Goal: Information Seeking & Learning: Learn about a topic

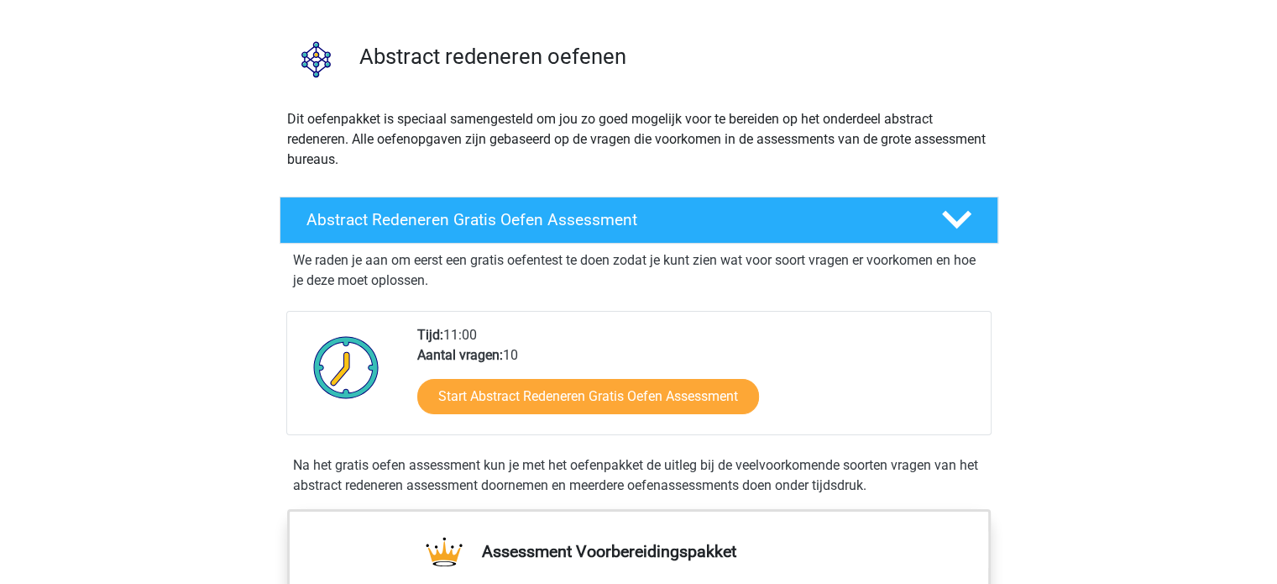
scroll to position [107, 0]
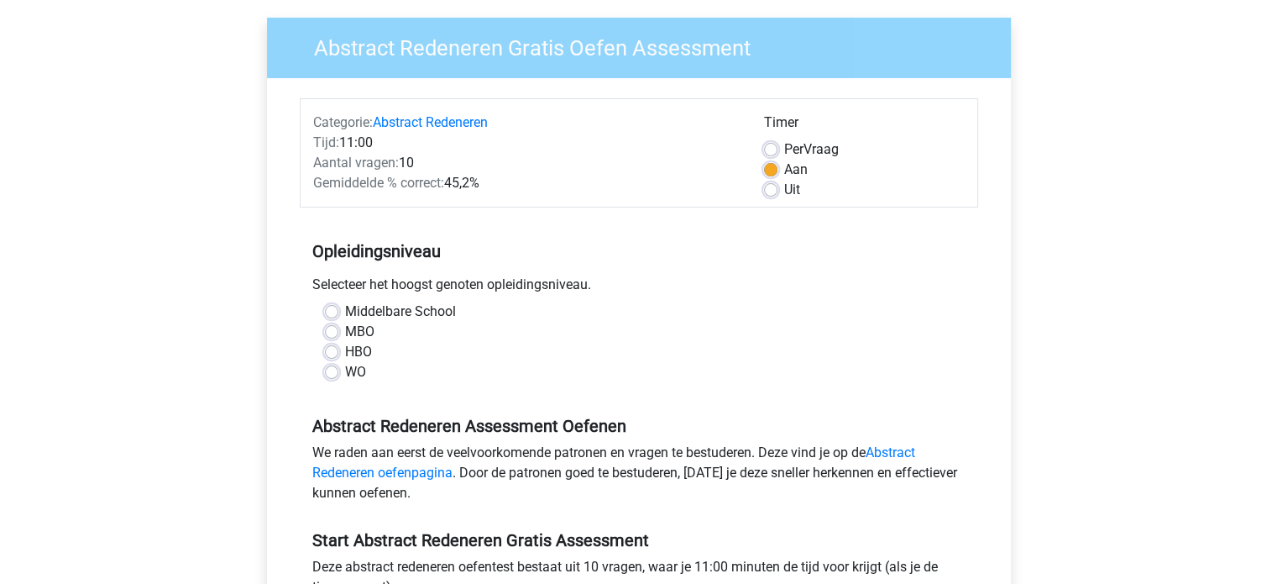
scroll to position [131, 0]
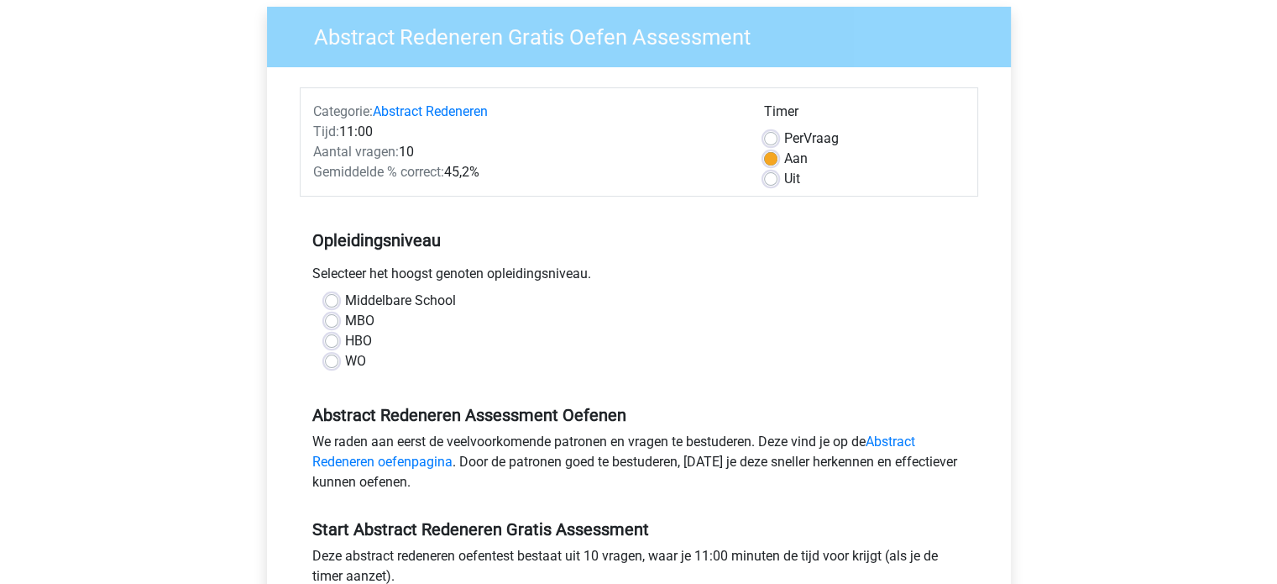
click at [343, 364] on div "WO" at bounding box center [639, 361] width 628 height 20
click at [345, 366] on label "WO" at bounding box center [355, 361] width 21 height 20
click at [337, 366] on input "WO" at bounding box center [331, 359] width 13 height 17
radio input "true"
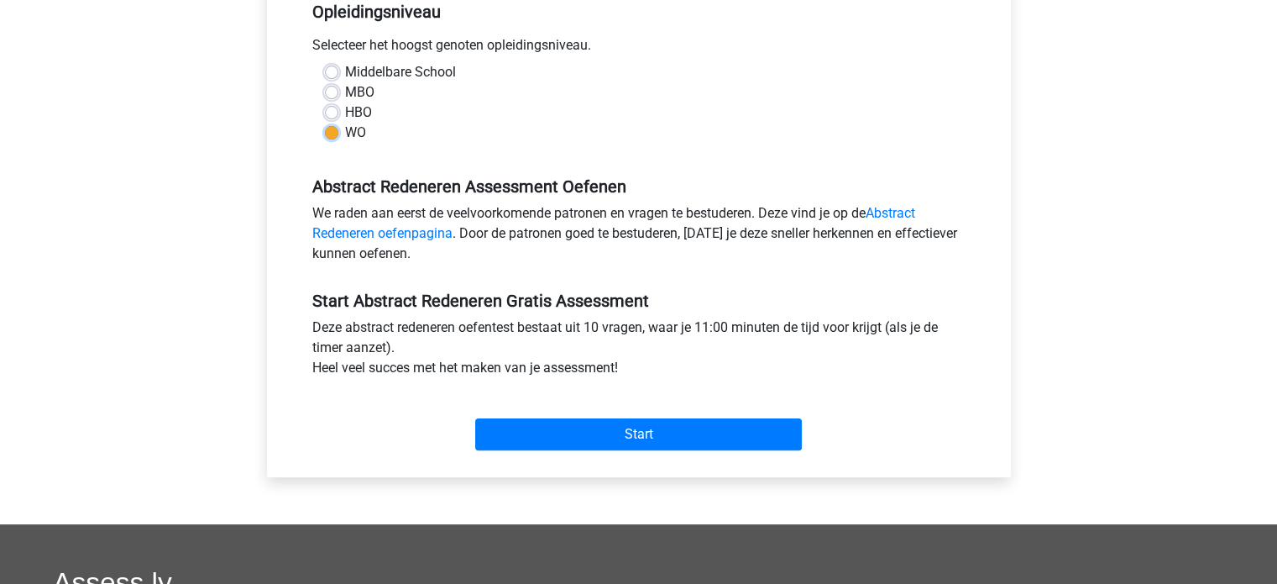
scroll to position [380, 0]
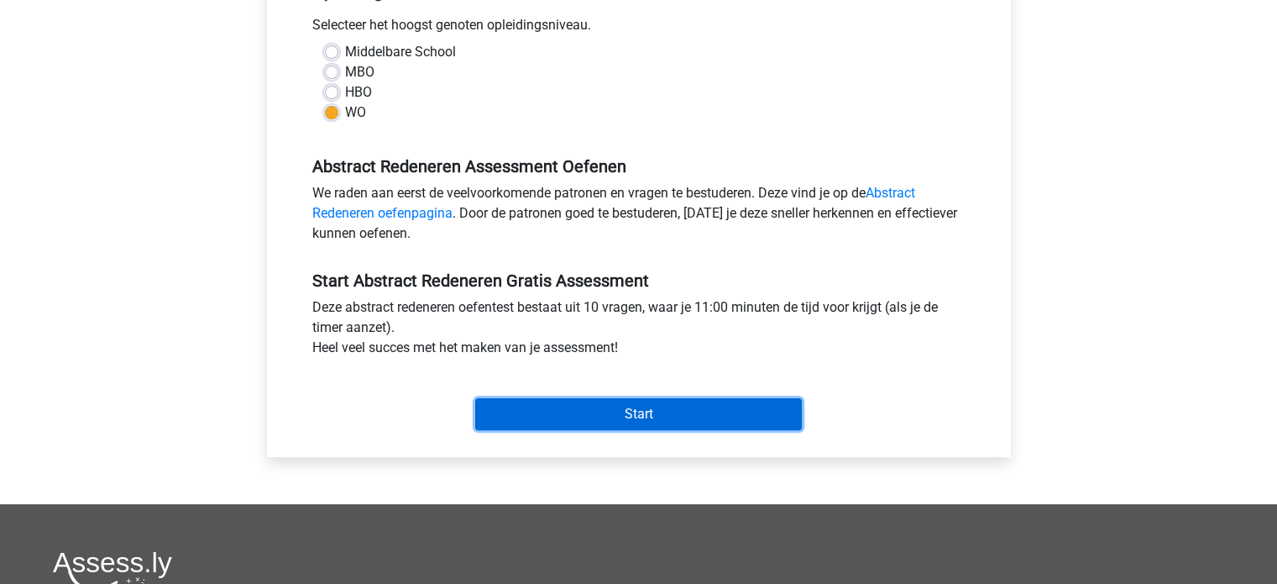
click at [549, 410] on input "Start" at bounding box center [638, 414] width 327 height 32
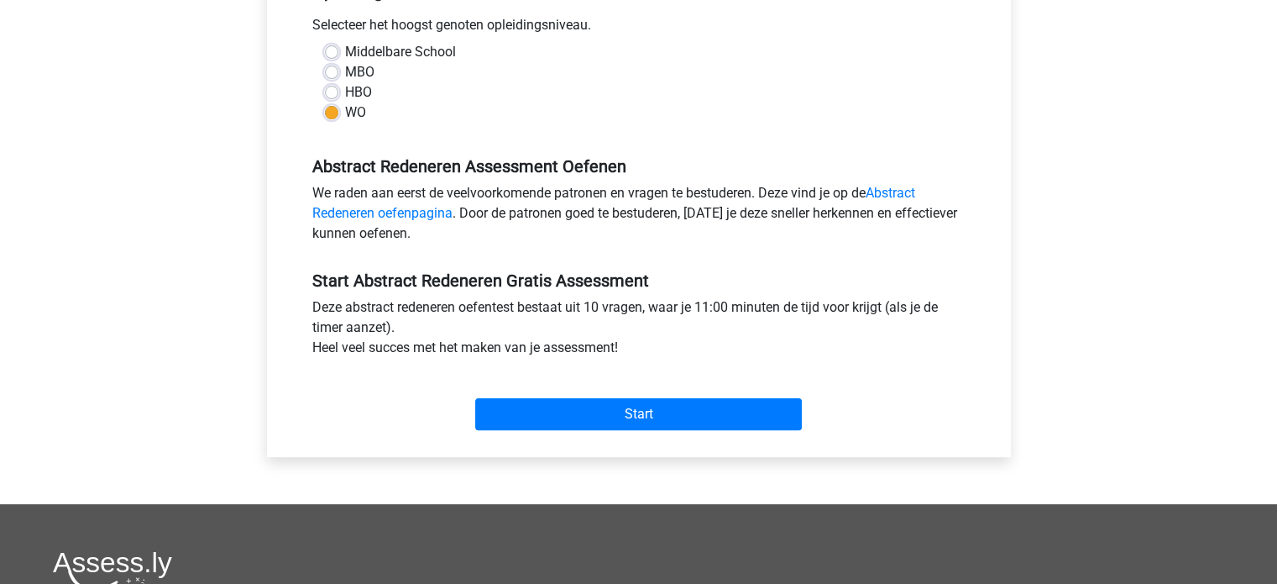
scroll to position [309, 0]
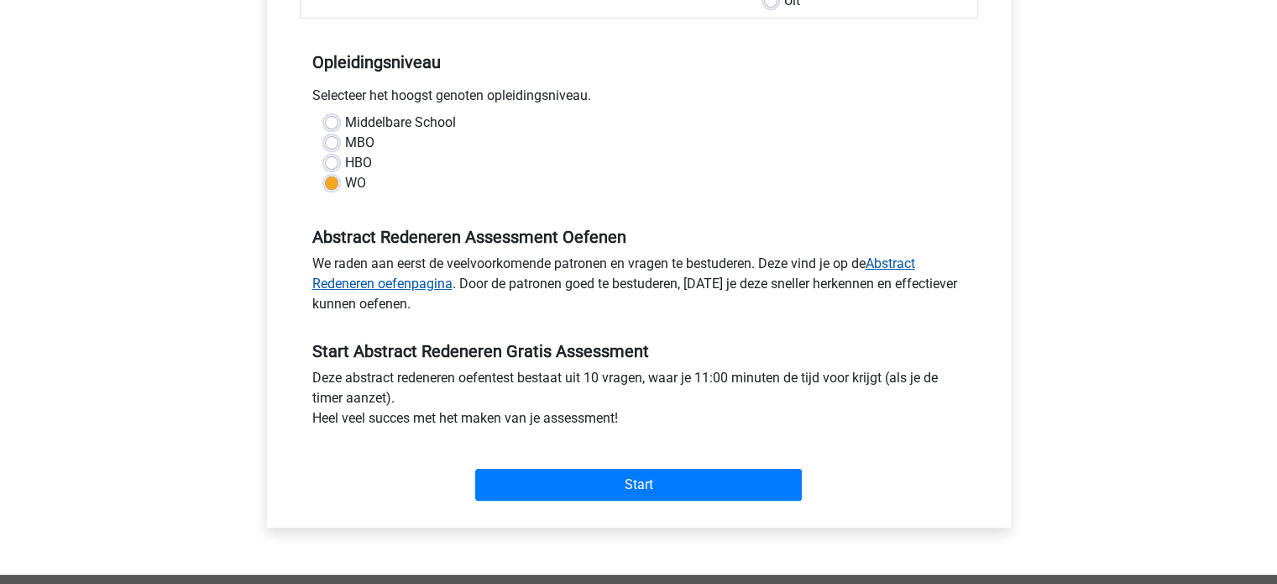
drag, startPoint x: 383, startPoint y: 278, endPoint x: 437, endPoint y: 287, distance: 54.5
click at [437, 287] on link "Abstract Redeneren oefenpagina" at bounding box center [613, 273] width 603 height 36
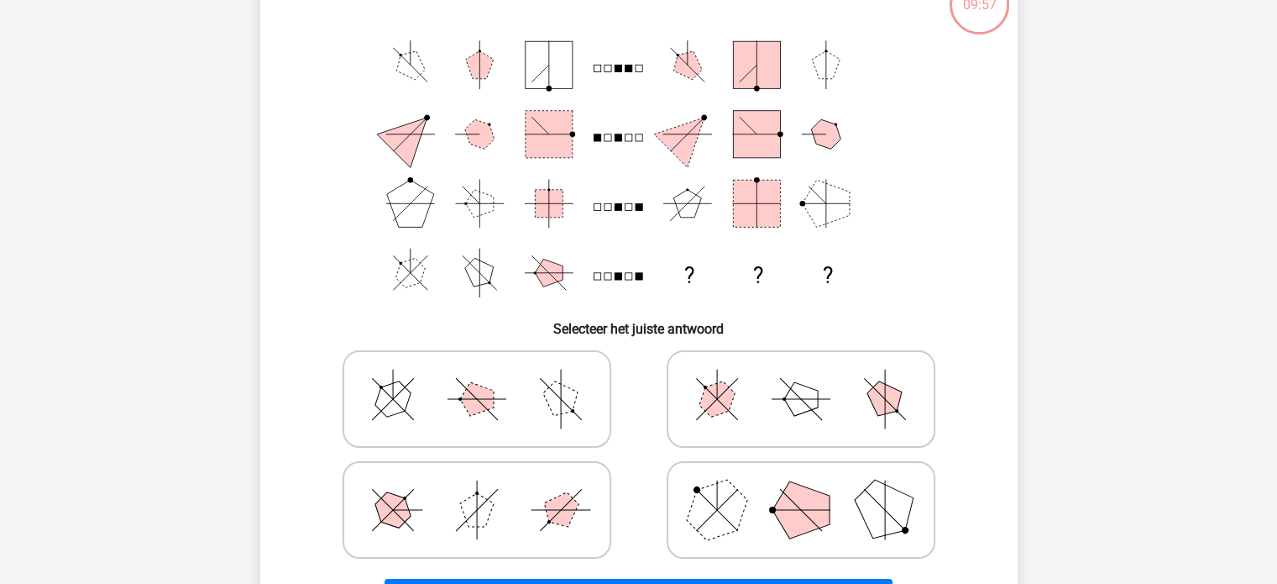
scroll to position [124, 0]
click at [555, 389] on polygon at bounding box center [561, 399] width 48 height 48
click at [488, 378] on input "radio" at bounding box center [482, 372] width 11 height 11
radio input "true"
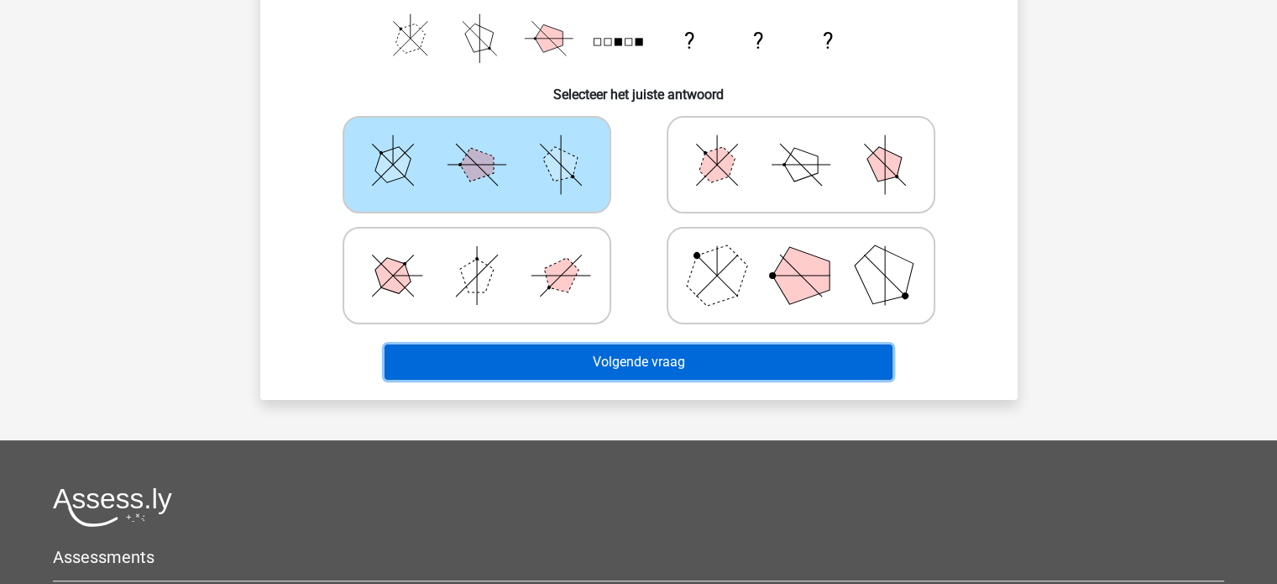
click at [591, 348] on button "Volgende vraag" at bounding box center [639, 361] width 508 height 35
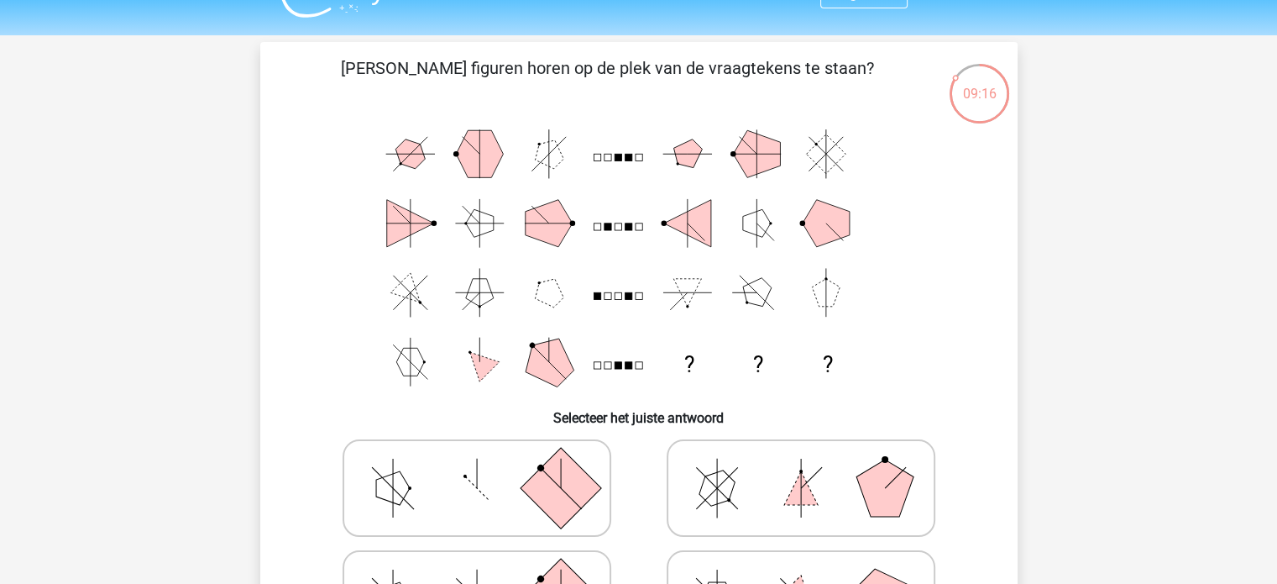
scroll to position [34, 0]
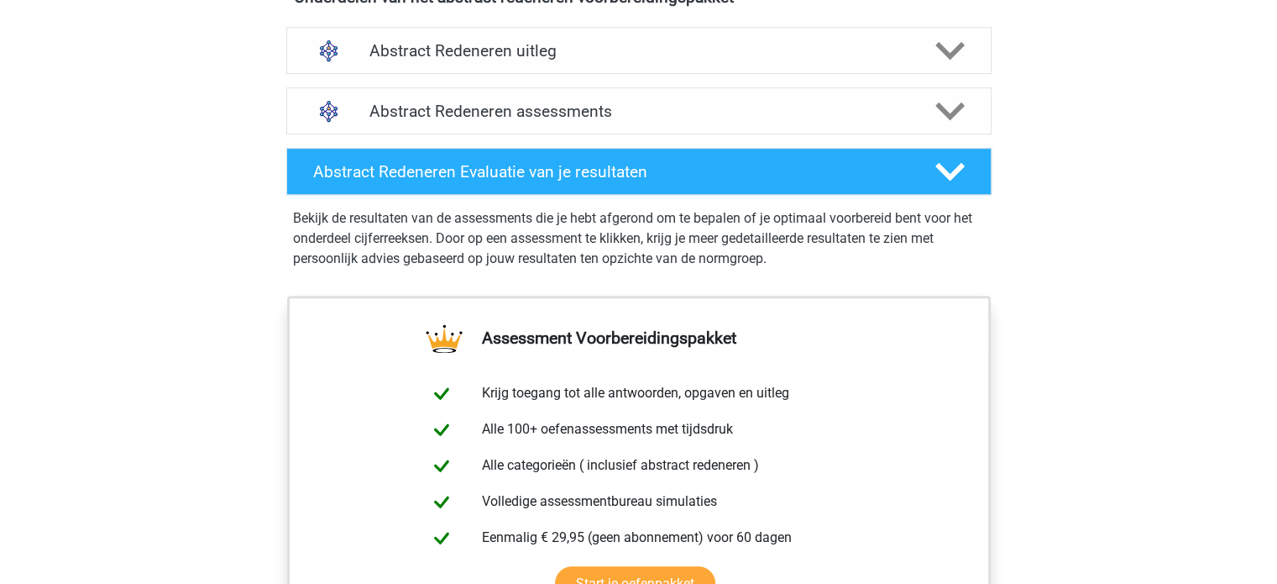
scroll to position [1021, 0]
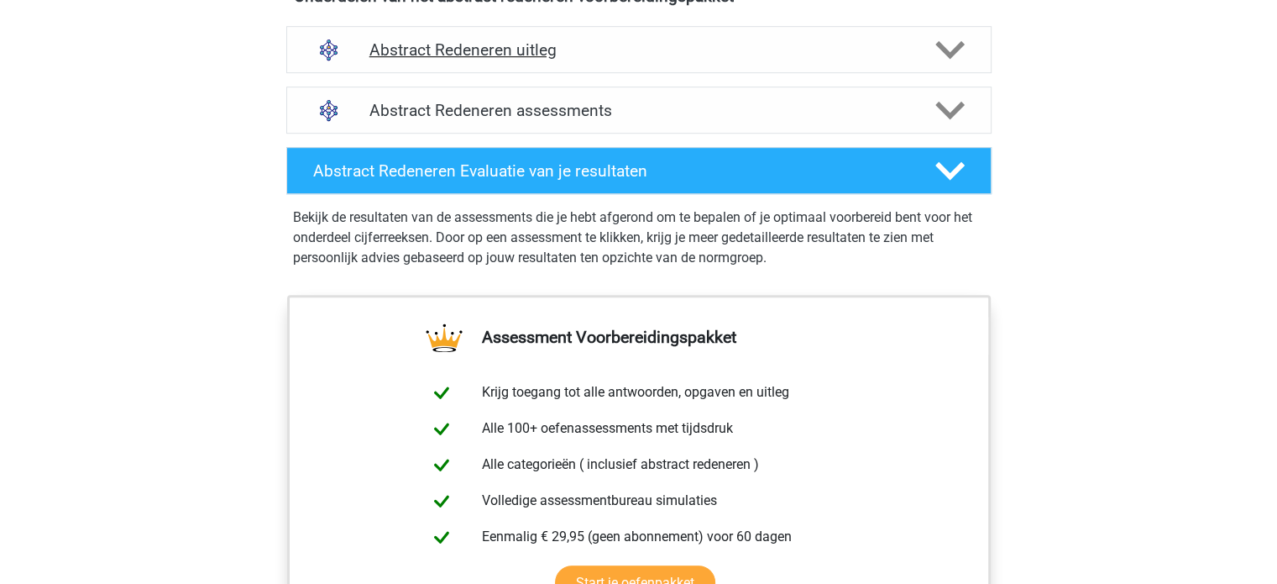
click at [624, 40] on h4 "Abstract Redeneren uitleg" at bounding box center [638, 49] width 539 height 19
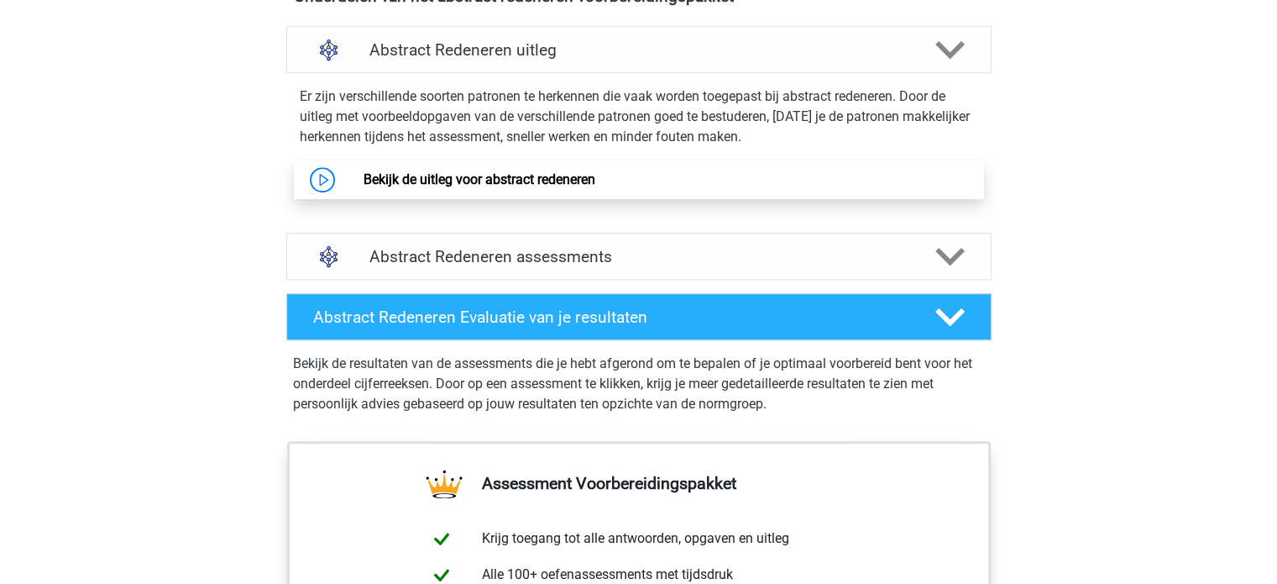
click at [364, 172] on link "Bekijk de uitleg voor abstract redeneren" at bounding box center [480, 179] width 232 height 16
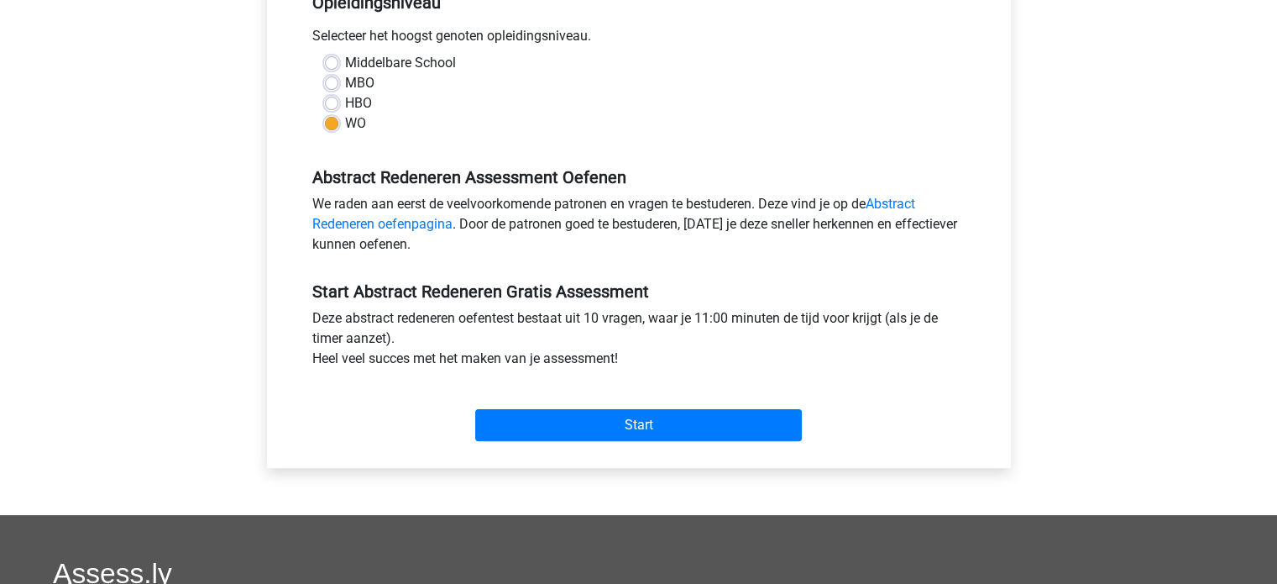
scroll to position [371, 0]
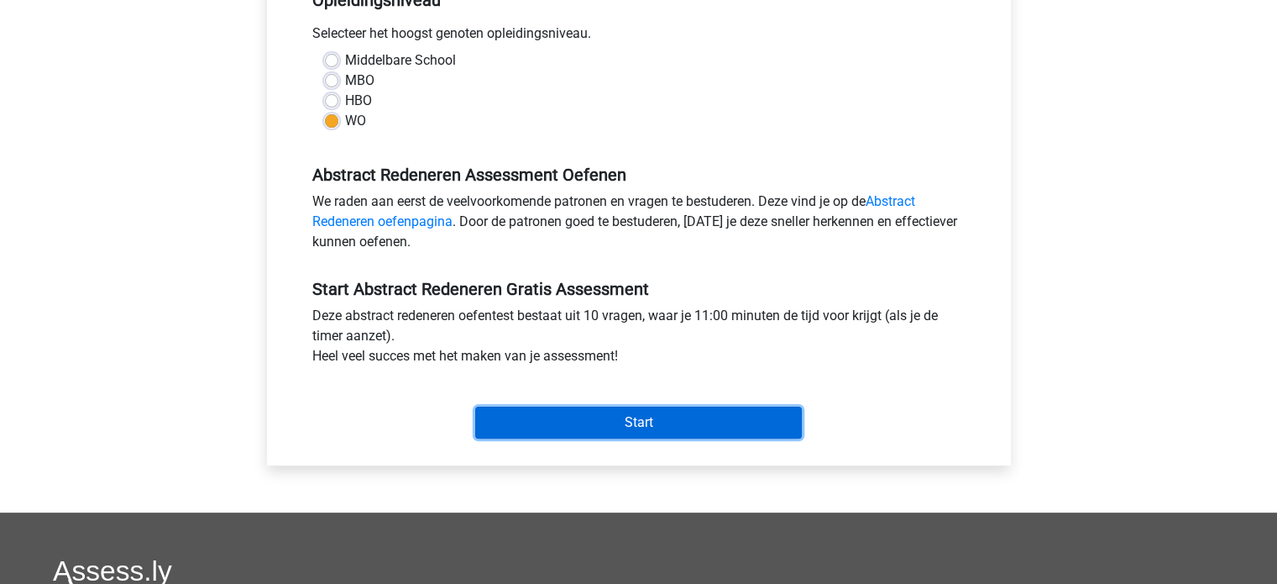
click at [731, 416] on input "Start" at bounding box center [638, 422] width 327 height 32
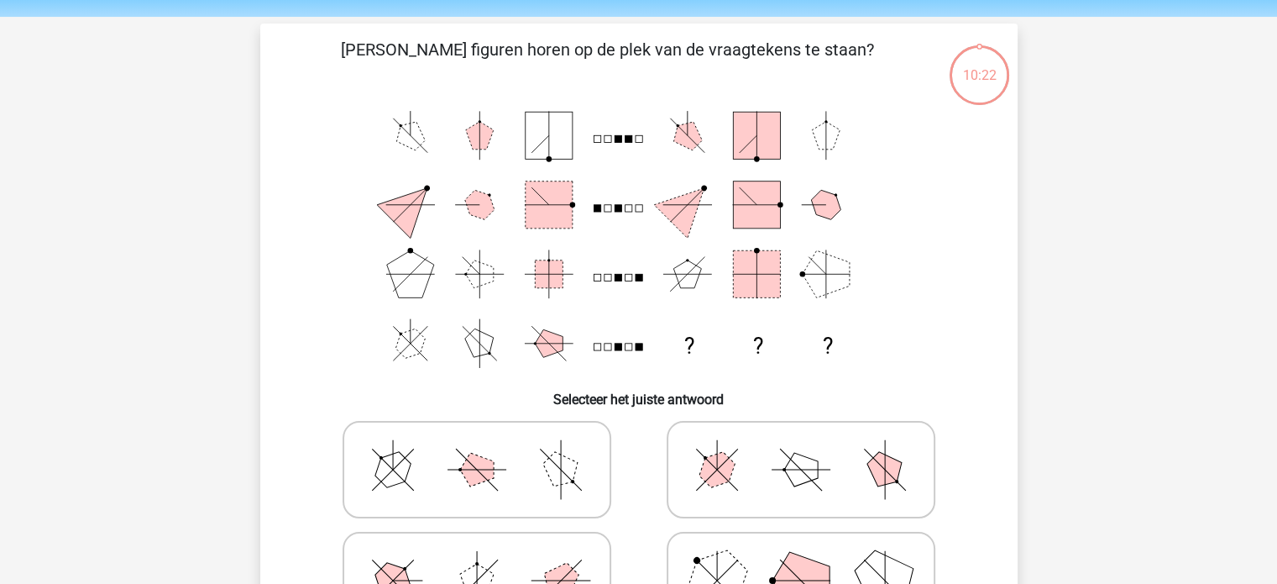
scroll to position [168, 0]
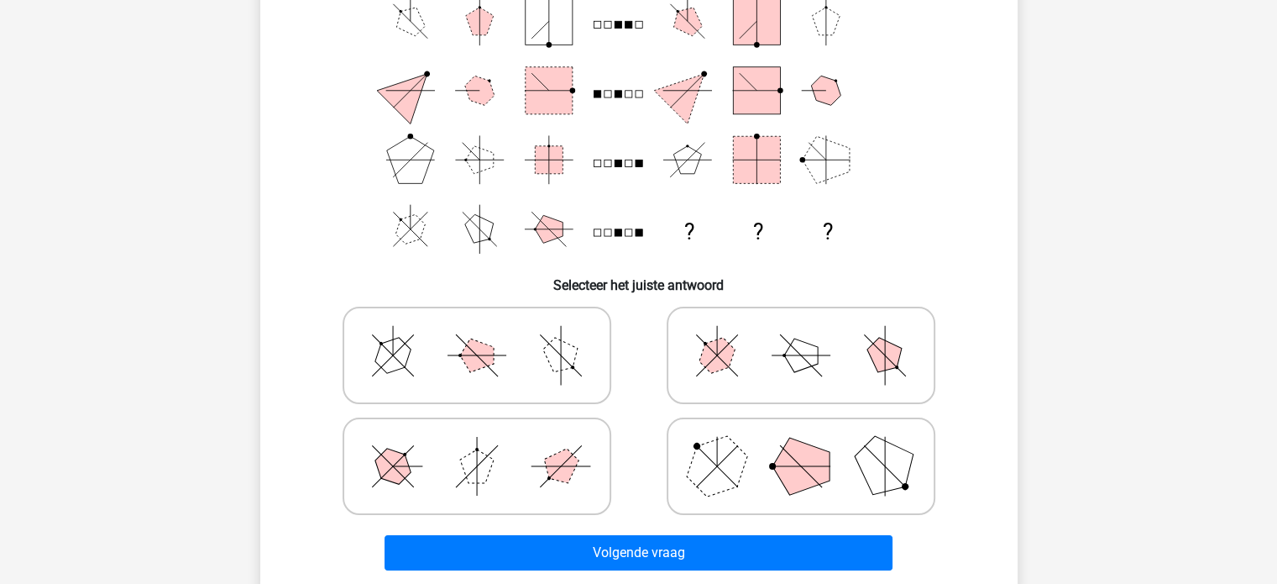
drag, startPoint x: 815, startPoint y: 469, endPoint x: 751, endPoint y: 465, distance: 64.8
click at [751, 465] on icon at bounding box center [801, 466] width 252 height 84
click at [801, 445] on input "radio" at bounding box center [806, 439] width 11 height 11
radio input "true"
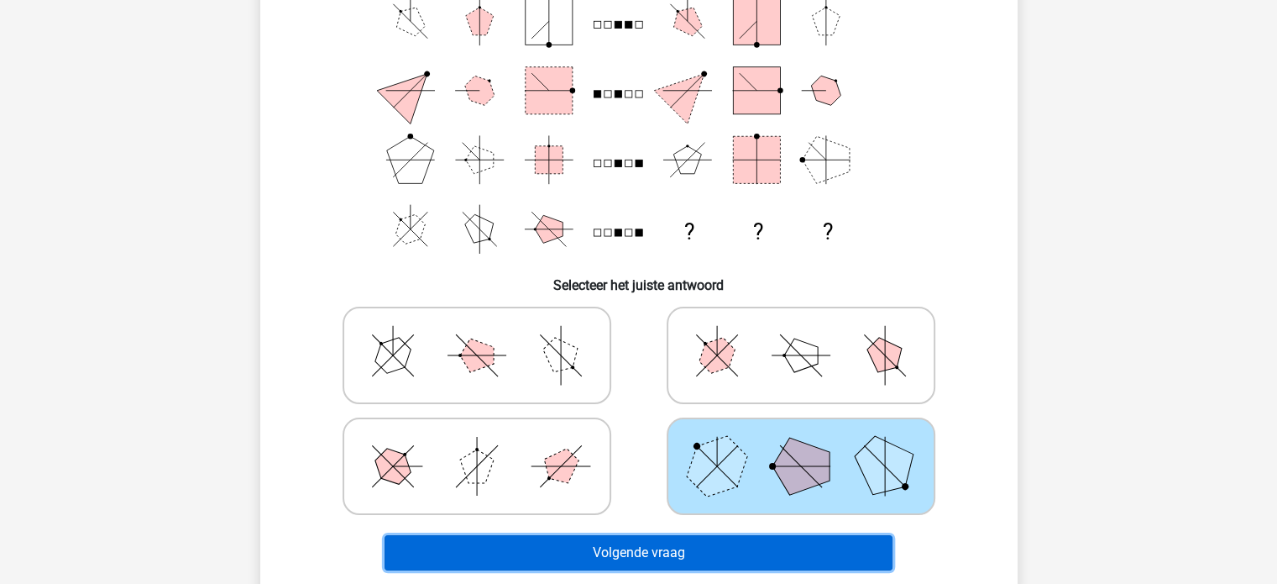
click at [773, 544] on button "Volgende vraag" at bounding box center [639, 552] width 508 height 35
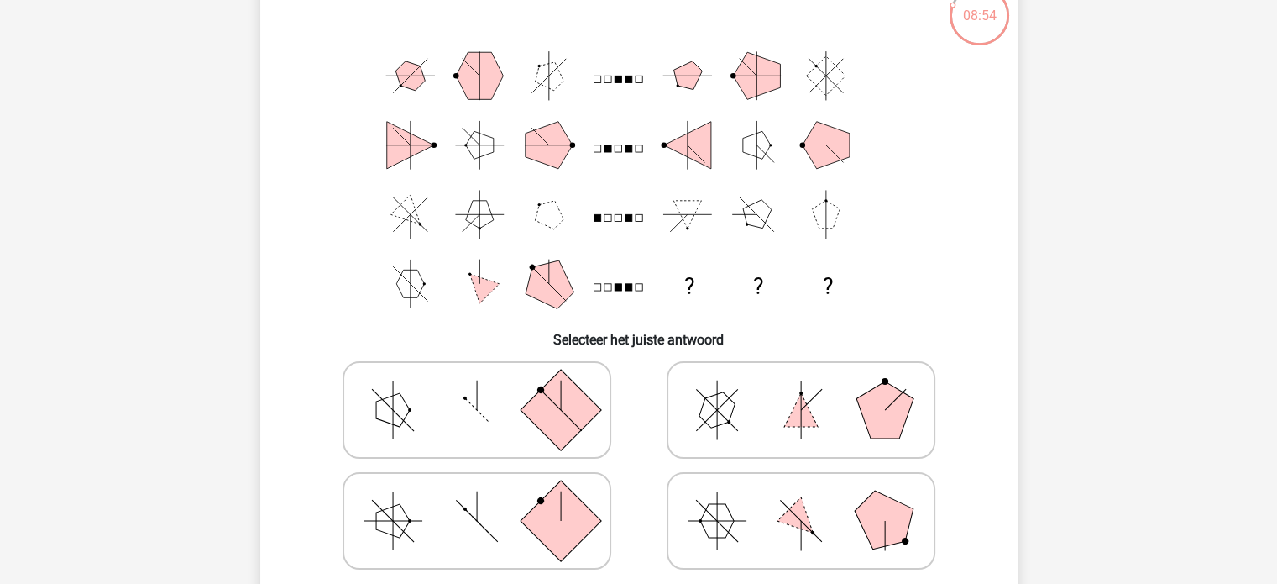
scroll to position [114, 0]
click at [484, 500] on icon at bounding box center [477, 520] width 252 height 84
click at [484, 499] on input "radio" at bounding box center [482, 493] width 11 height 11
radio input "true"
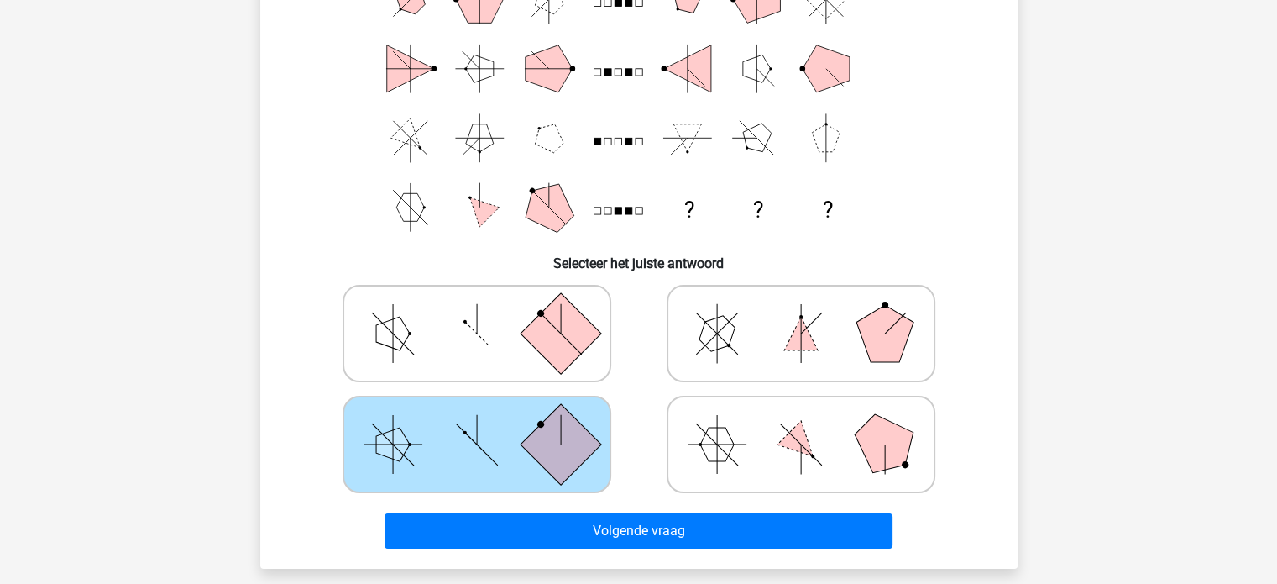
scroll to position [194, 0]
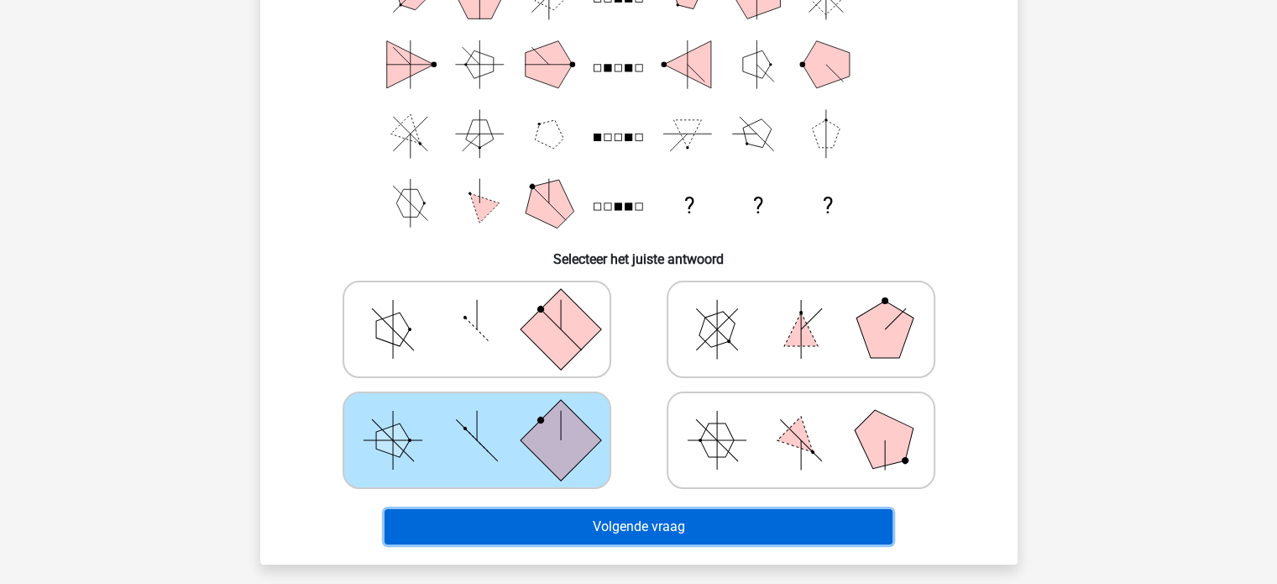
click at [561, 518] on button "Volgende vraag" at bounding box center [639, 526] width 508 height 35
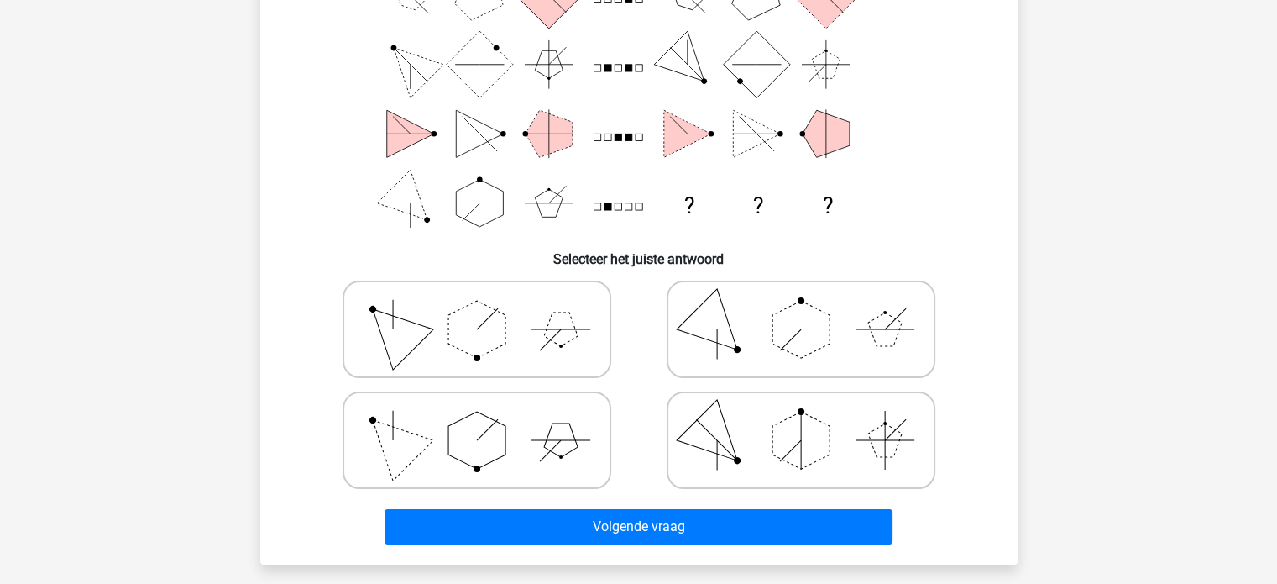
scroll to position [77, 0]
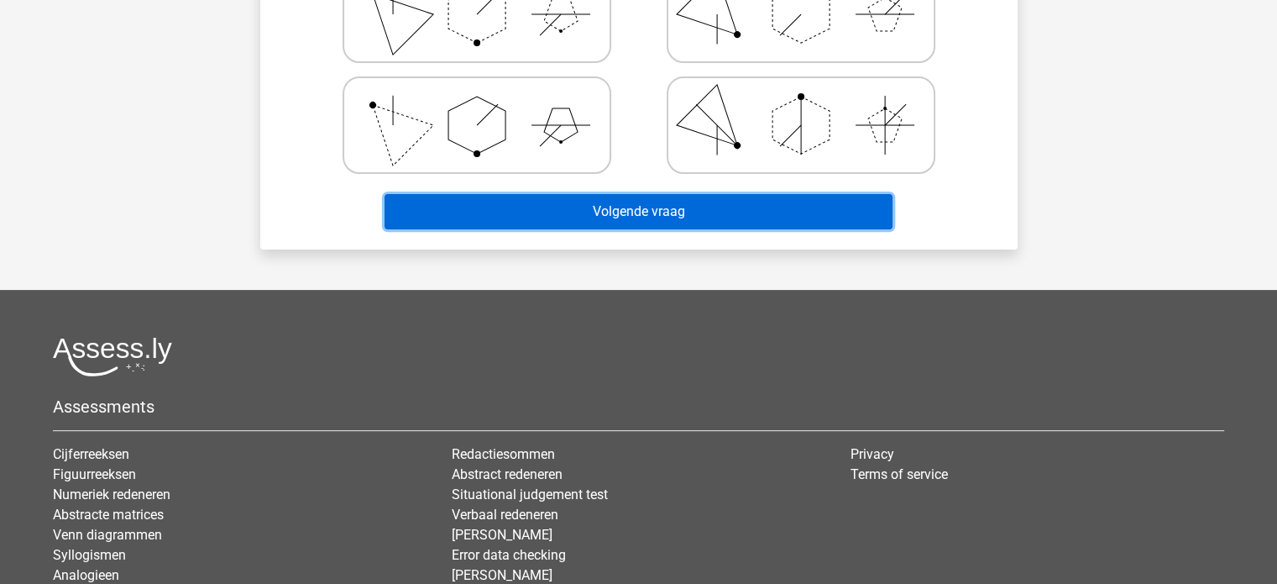
click at [692, 217] on button "Volgende vraag" at bounding box center [639, 211] width 508 height 35
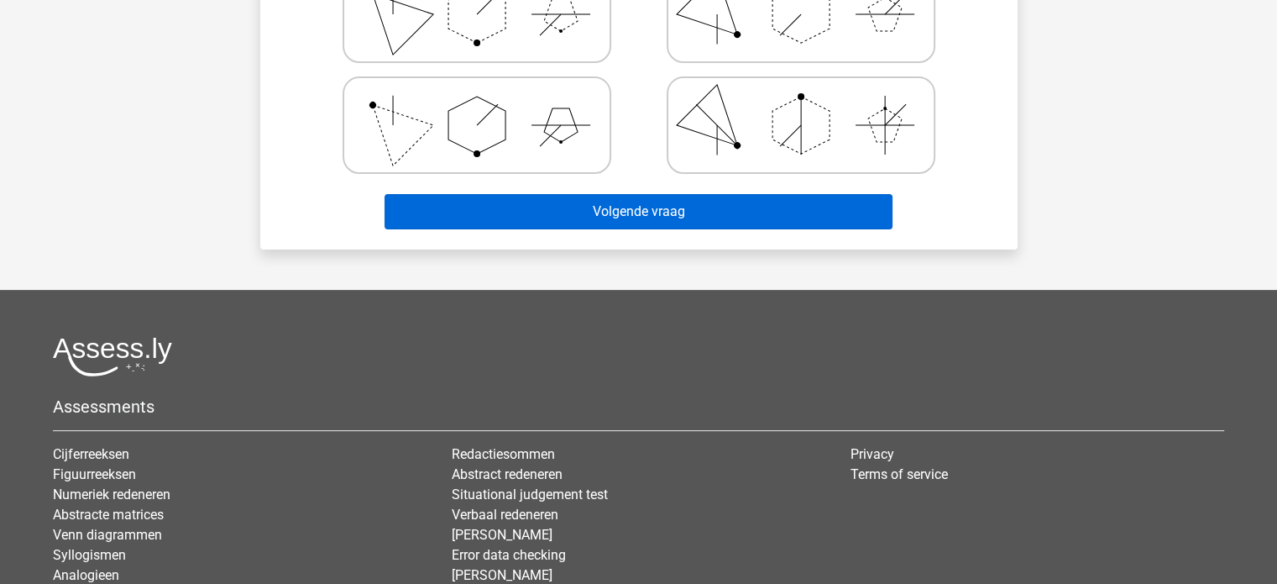
scroll to position [491, 0]
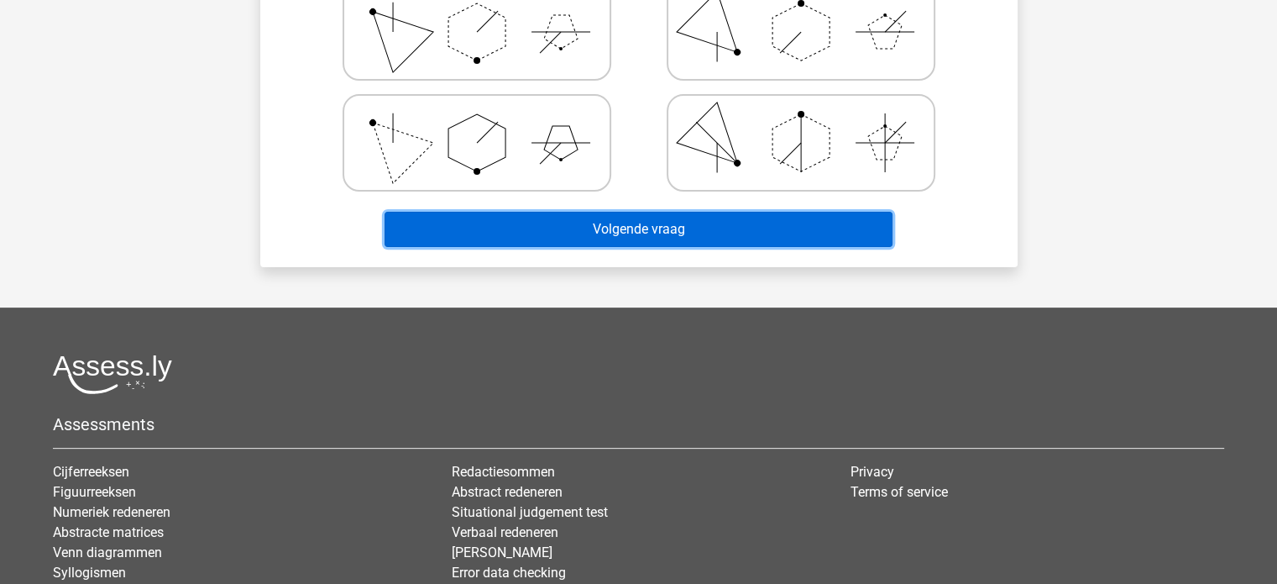
click at [692, 217] on button "Volgende vraag" at bounding box center [639, 229] width 508 height 35
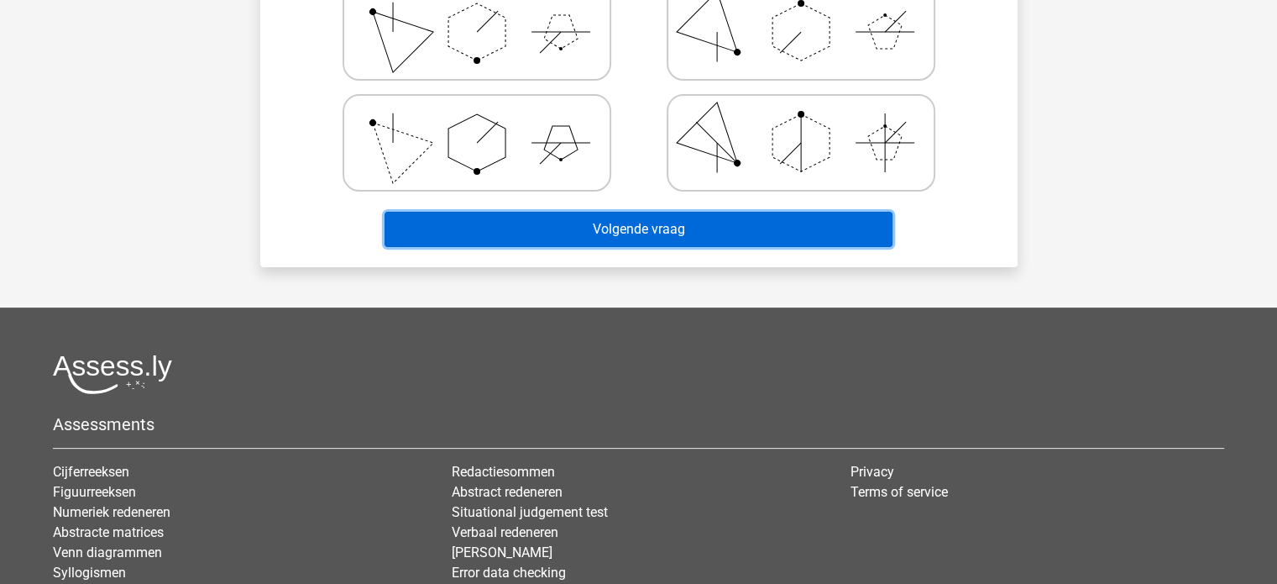
drag, startPoint x: 692, startPoint y: 217, endPoint x: 754, endPoint y: 143, distance: 97.2
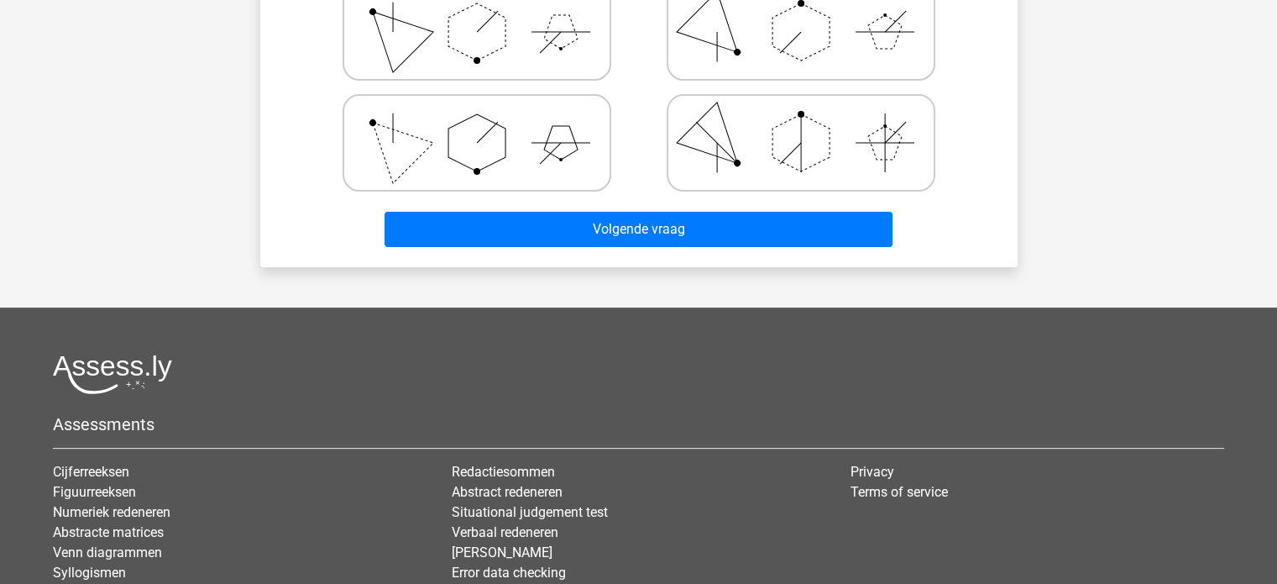
click at [735, 170] on icon at bounding box center [801, 143] width 252 height 84
click at [801, 122] on input "radio" at bounding box center [806, 116] width 11 height 11
radio input "true"
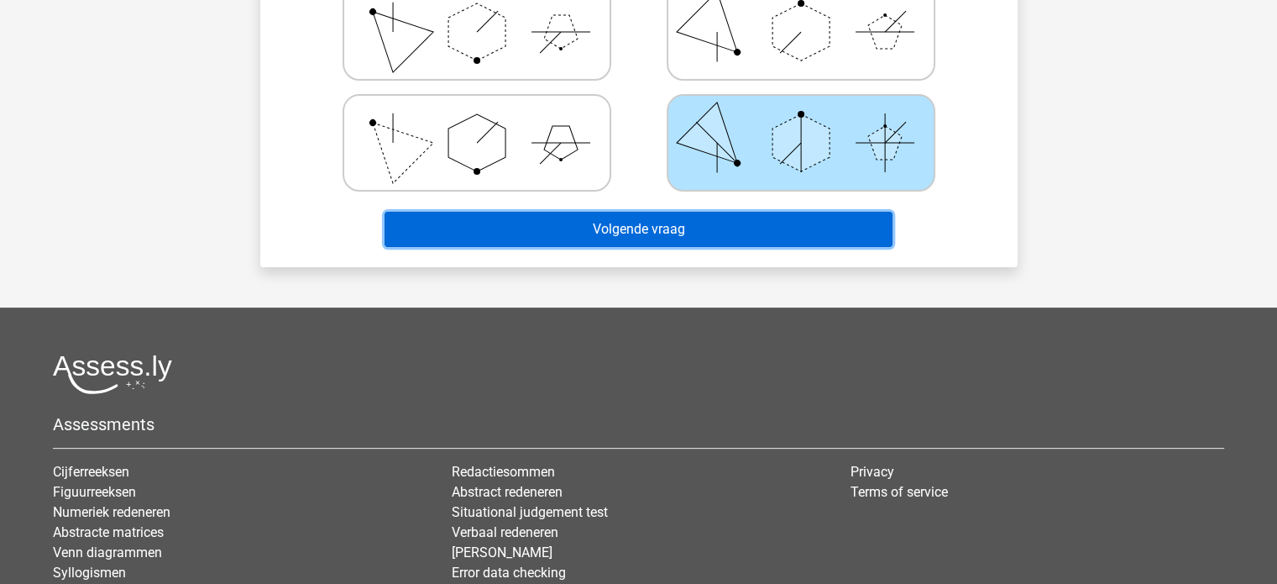
click at [713, 241] on button "Volgende vraag" at bounding box center [639, 229] width 508 height 35
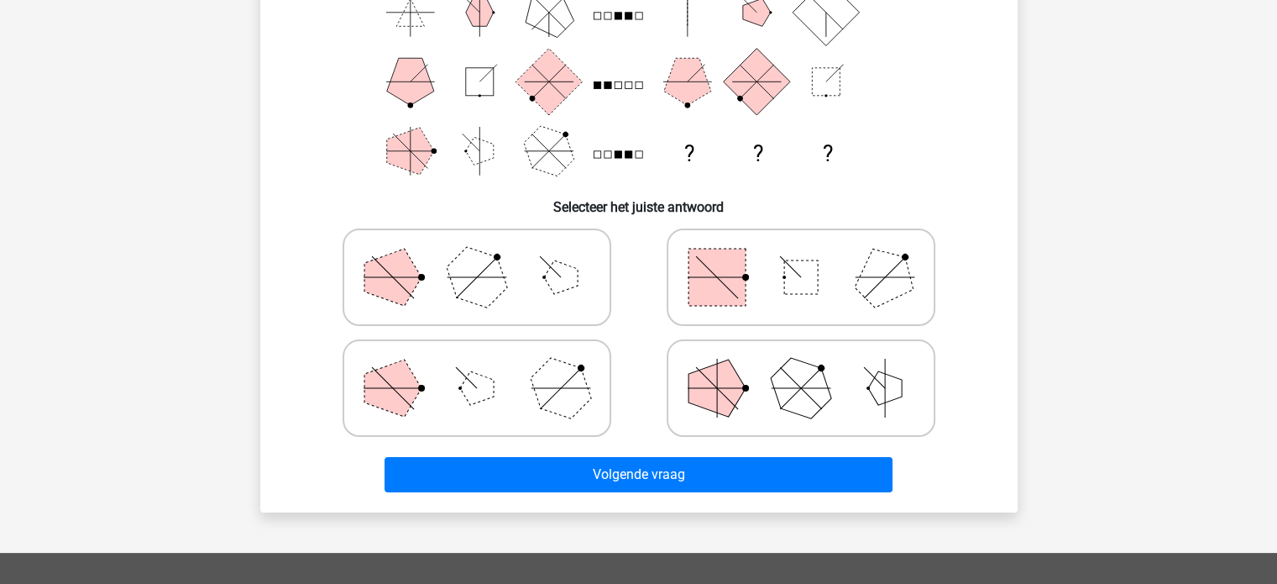
click at [801, 404] on polygon at bounding box center [800, 388] width 81 height 81
click at [801, 367] on input "radio" at bounding box center [806, 361] width 11 height 11
radio input "true"
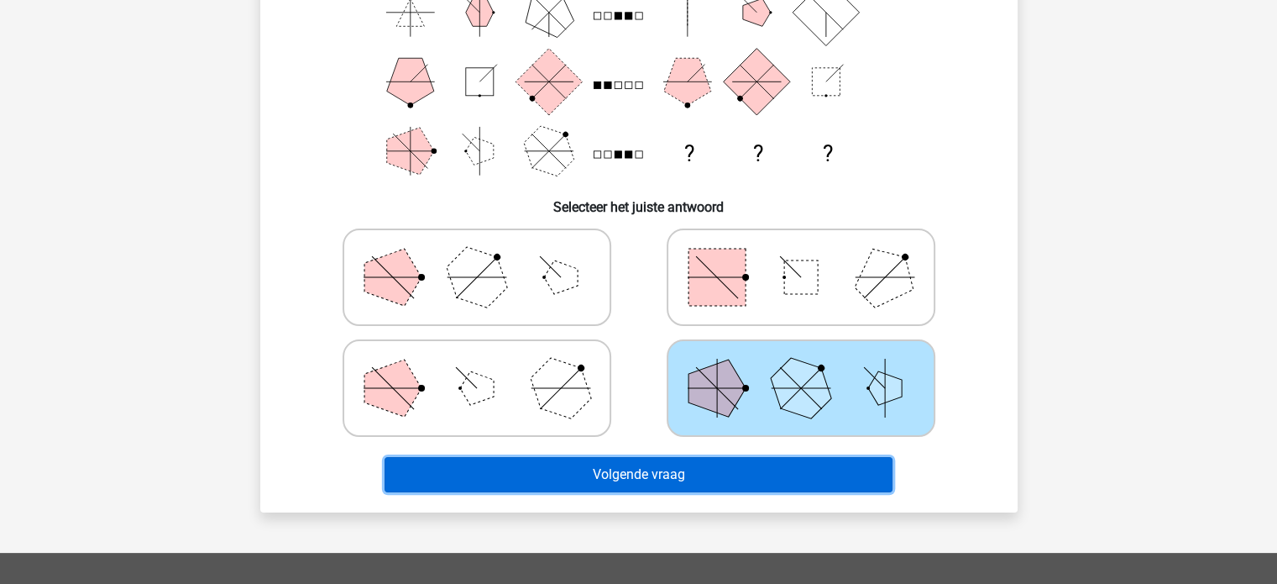
click at [773, 458] on button "Volgende vraag" at bounding box center [639, 474] width 508 height 35
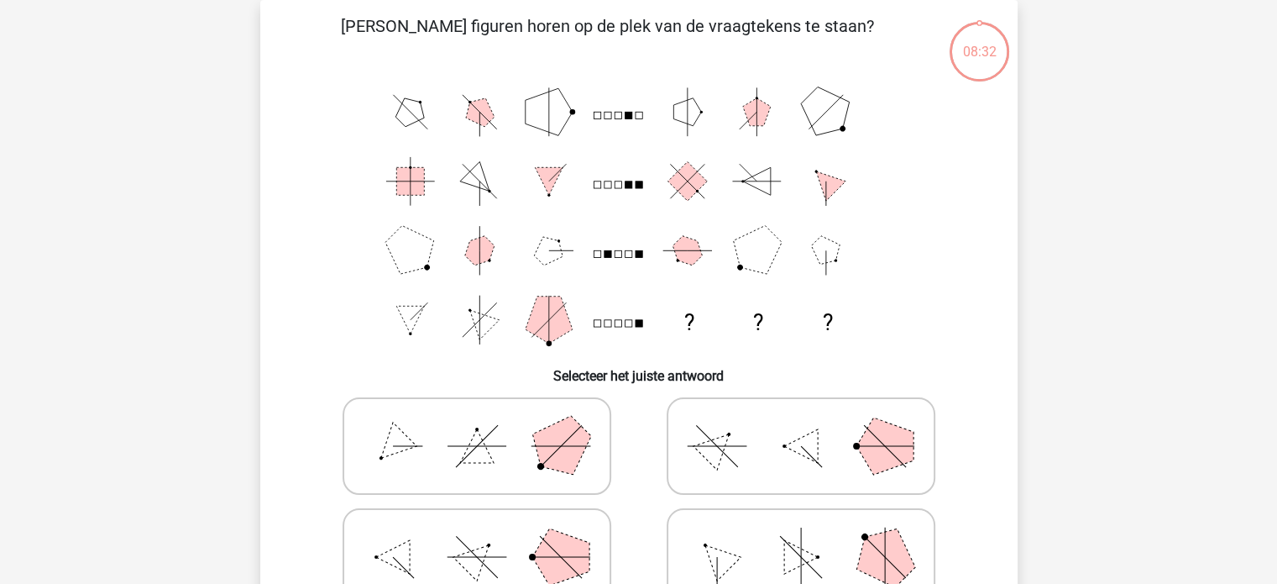
click at [784, 509] on label at bounding box center [801, 556] width 269 height 97
click at [801, 525] on input "radio" at bounding box center [806, 530] width 11 height 11
radio input "true"
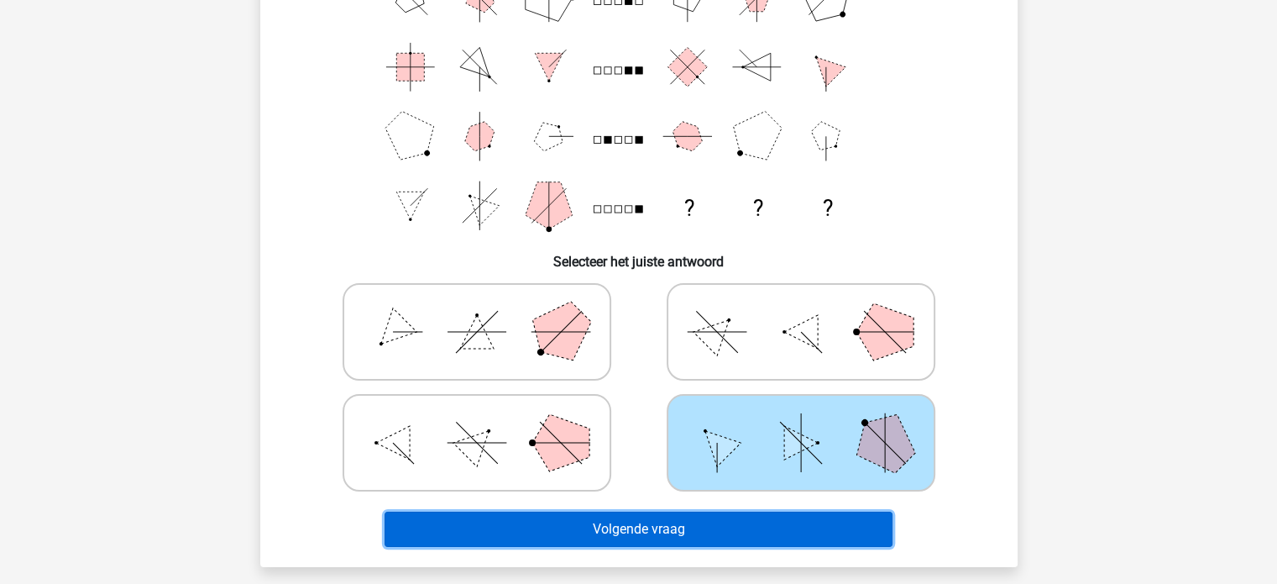
click at [778, 522] on button "Volgende vraag" at bounding box center [639, 528] width 508 height 35
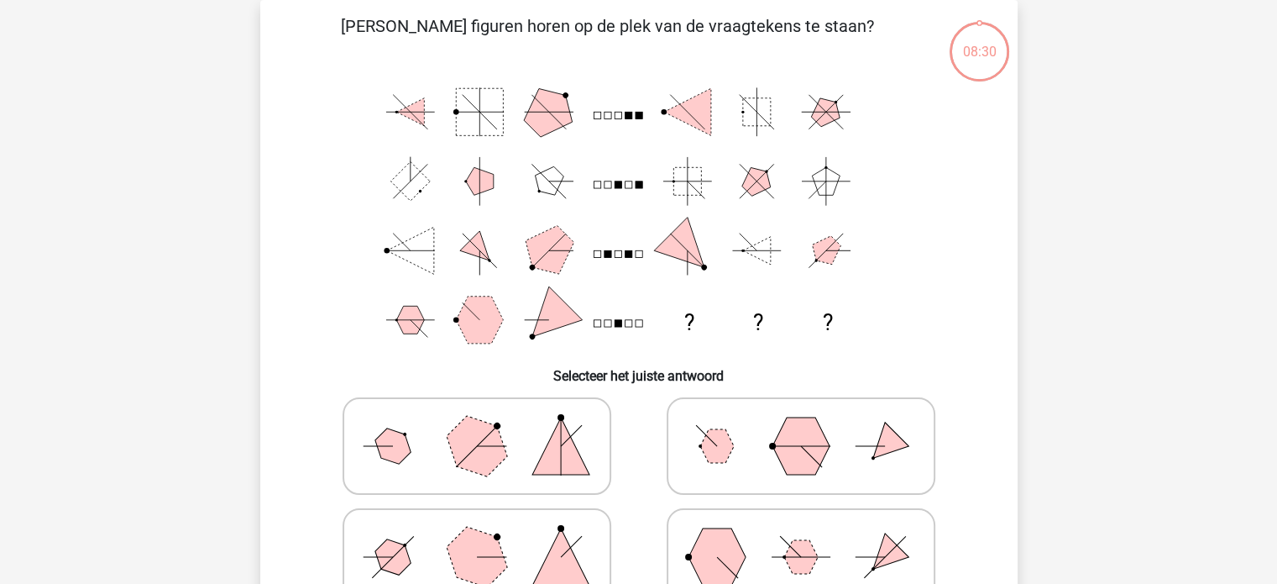
click at [790, 508] on label at bounding box center [801, 556] width 269 height 97
click at [801, 525] on input "radio" at bounding box center [806, 530] width 11 height 11
radio input "true"
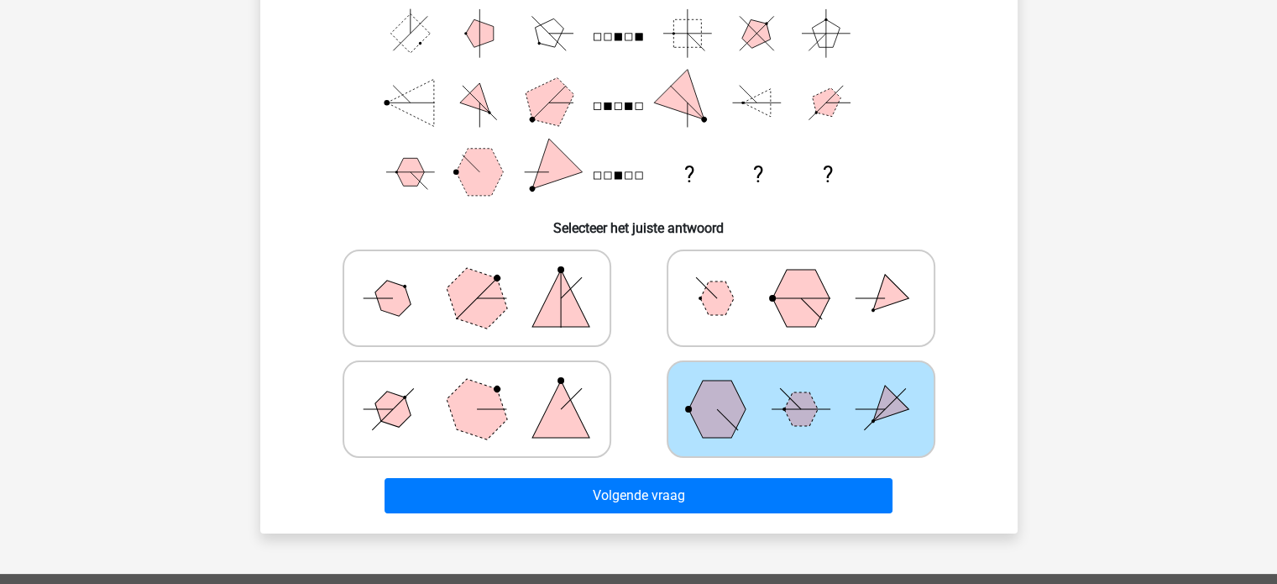
click at [790, 511] on div "Volgende vraag" at bounding box center [639, 499] width 648 height 42
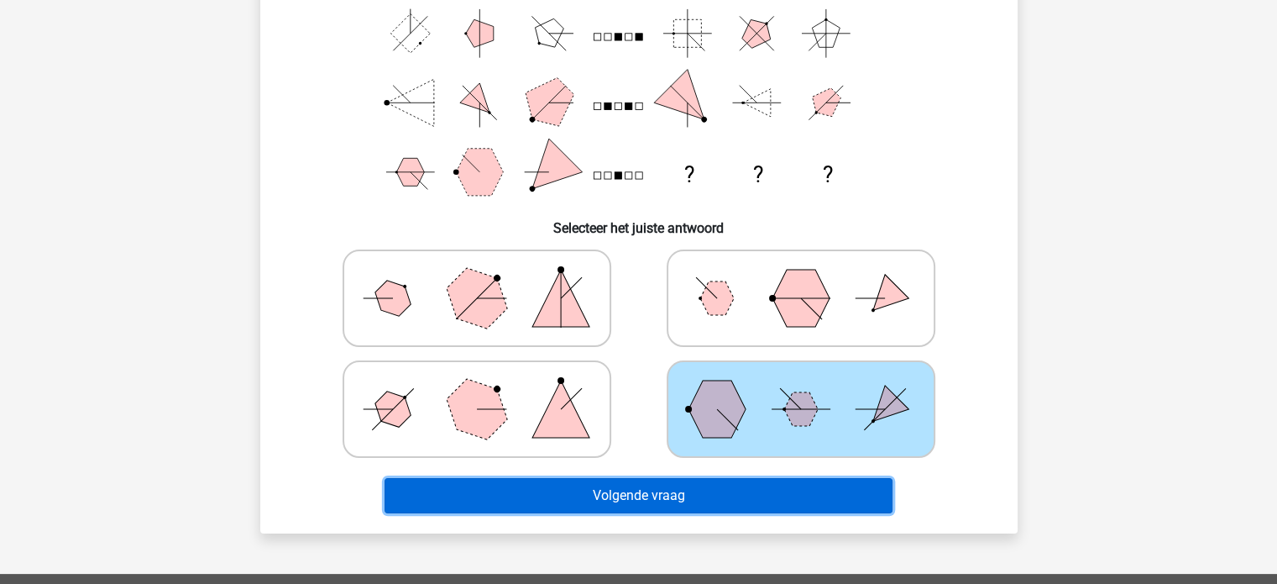
click at [793, 500] on button "Volgende vraag" at bounding box center [639, 495] width 508 height 35
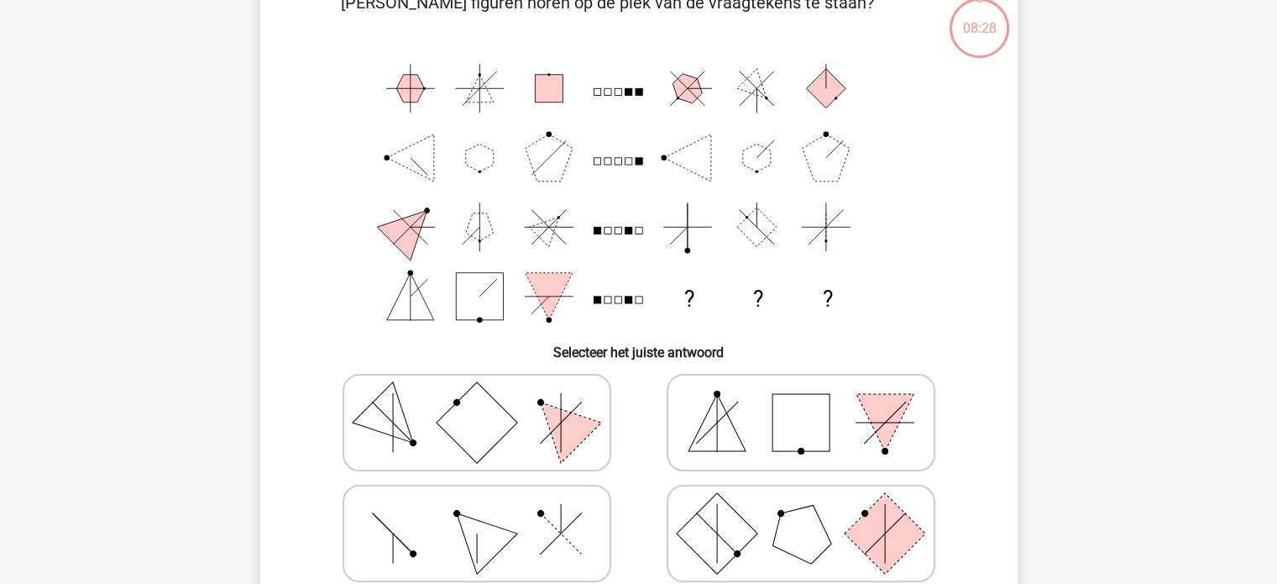
scroll to position [77, 0]
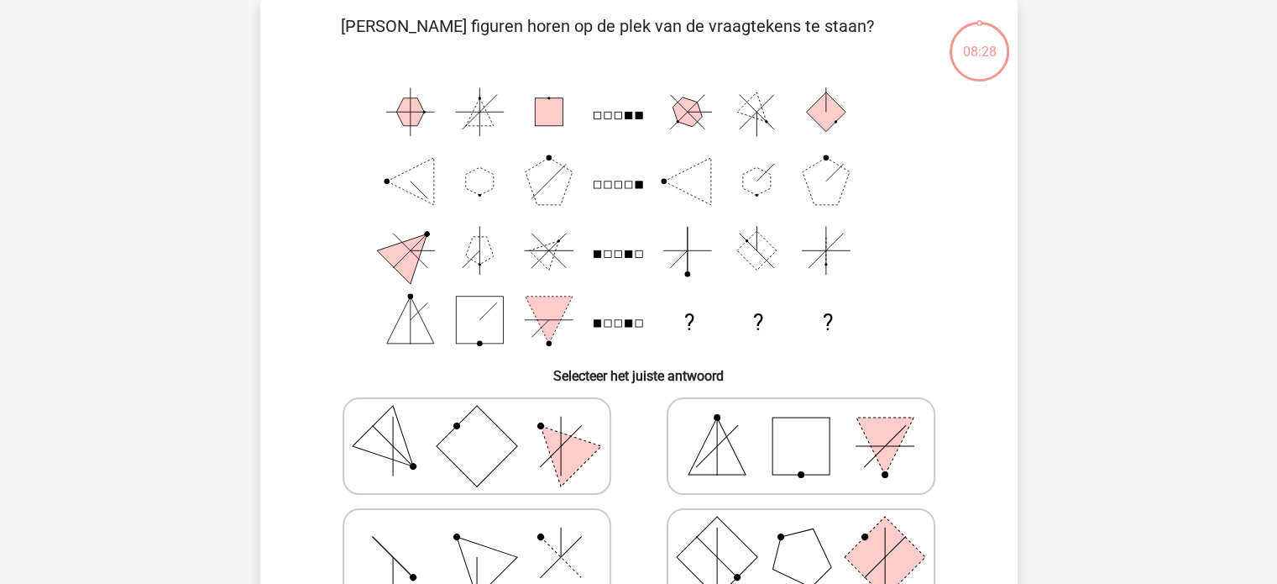
click at [793, 526] on icon at bounding box center [801, 557] width 252 height 84
click at [801, 526] on input "radio" at bounding box center [806, 530] width 11 height 11
radio input "true"
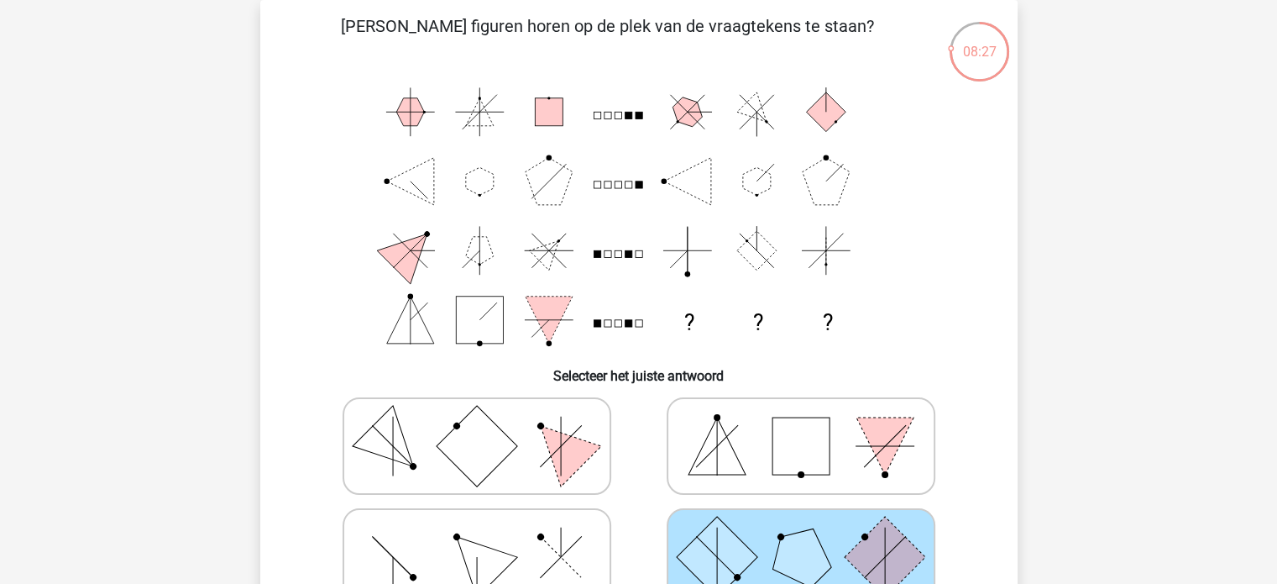
drag, startPoint x: 793, startPoint y: 526, endPoint x: 715, endPoint y: 527, distance: 77.3
click at [715, 527] on rect at bounding box center [716, 556] width 81 height 81
click at [801, 527] on input "radio" at bounding box center [806, 530] width 11 height 11
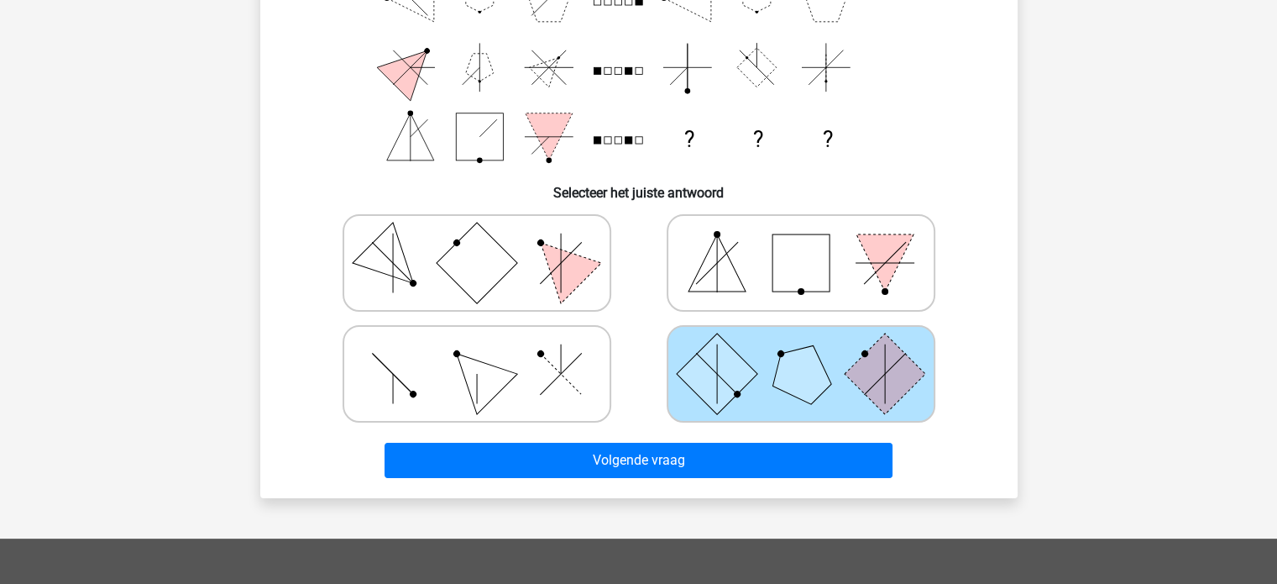
scroll to position [264, 0]
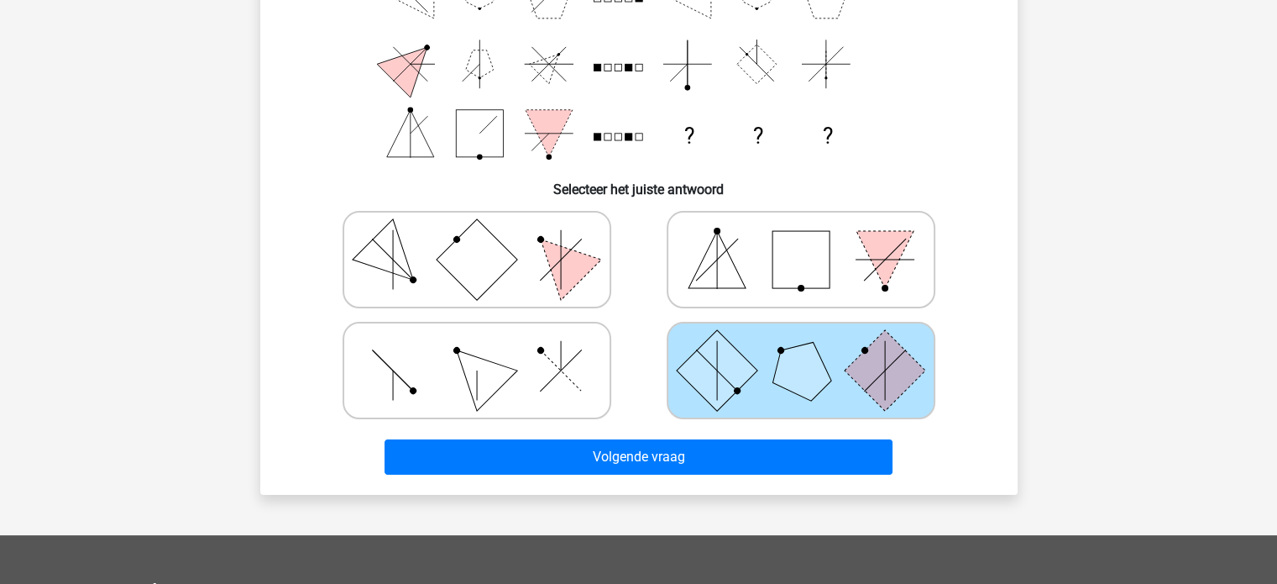
click at [732, 474] on div "Volgende vraag" at bounding box center [639, 460] width 648 height 42
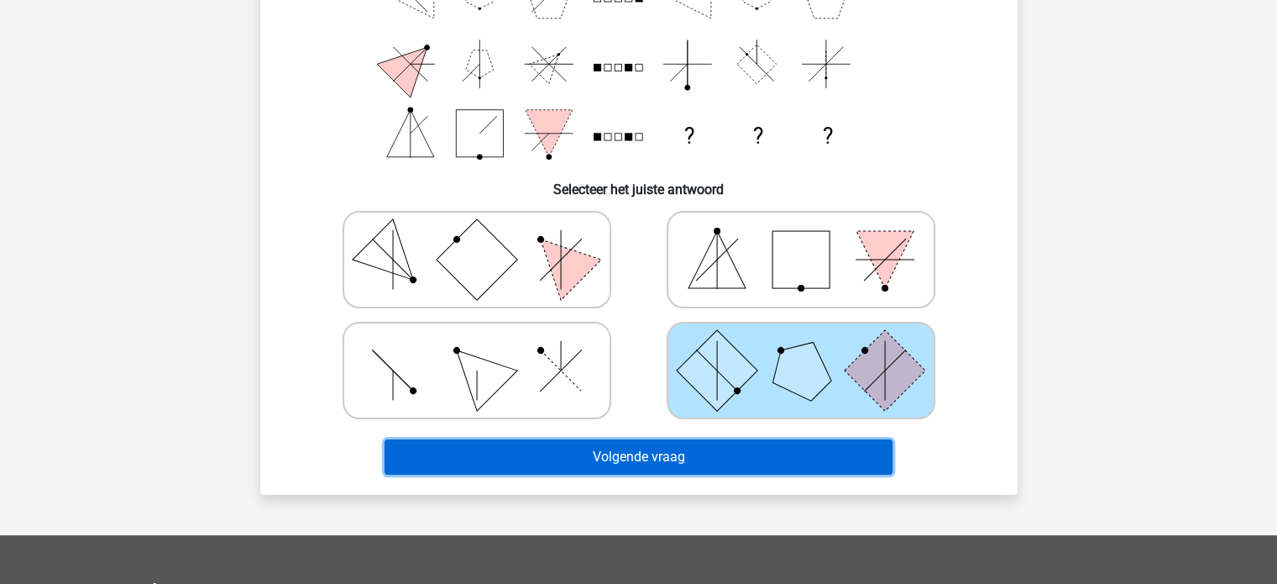
click at [732, 463] on button "Volgende vraag" at bounding box center [639, 456] width 508 height 35
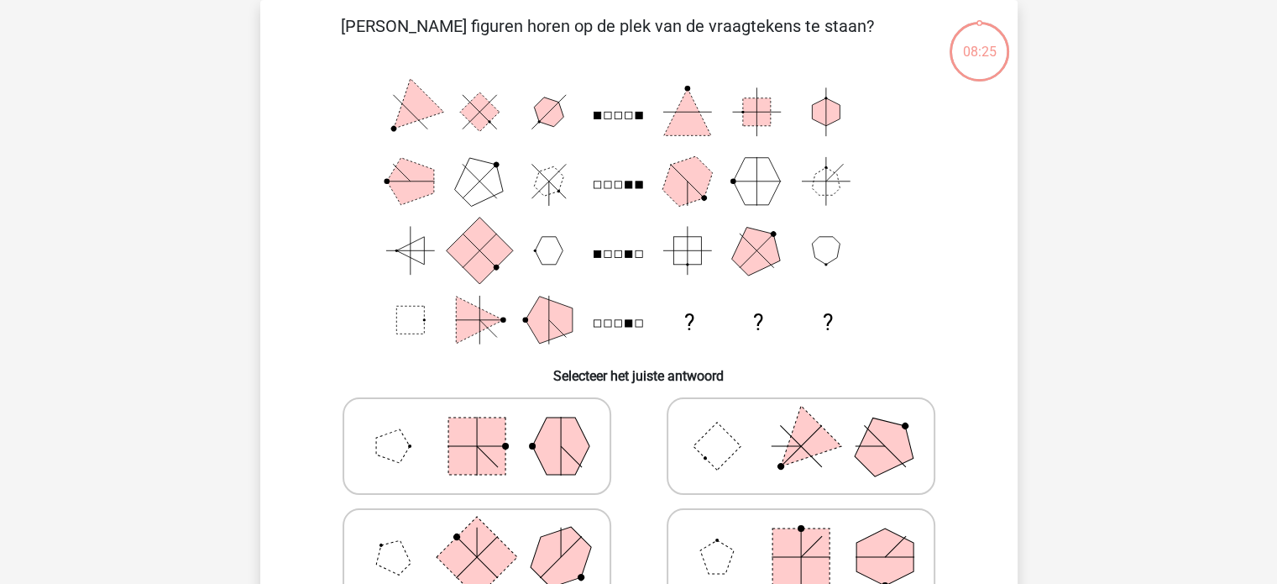
click at [756, 542] on icon at bounding box center [801, 557] width 252 height 84
click at [801, 536] on input "radio" at bounding box center [806, 530] width 11 height 11
radio input "true"
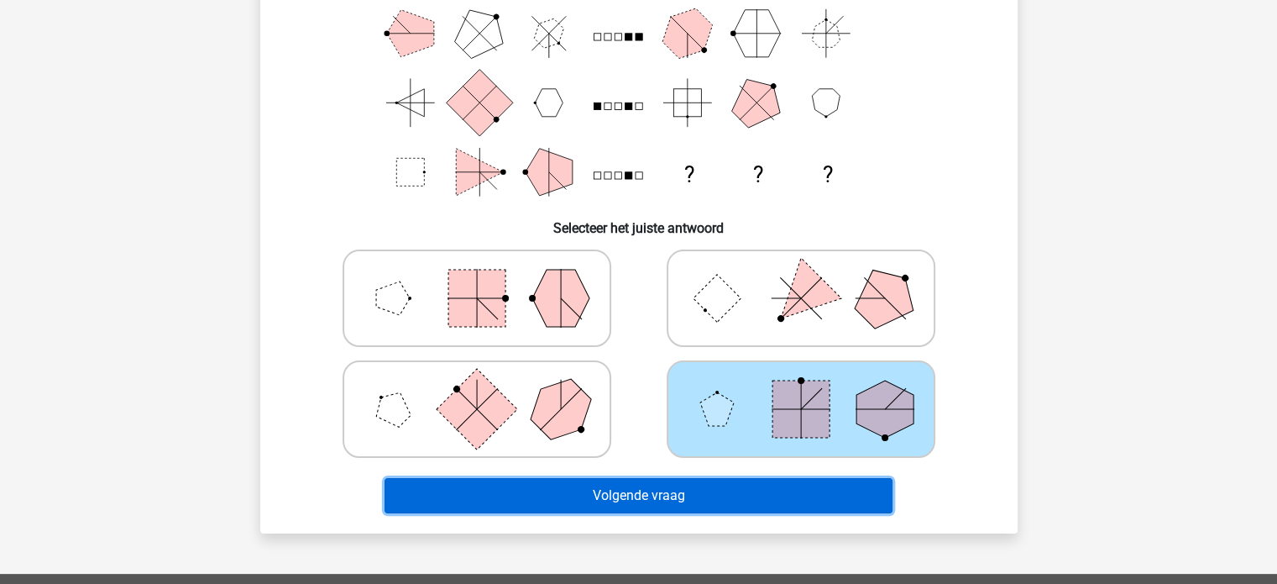
click at [764, 502] on button "Volgende vraag" at bounding box center [639, 495] width 508 height 35
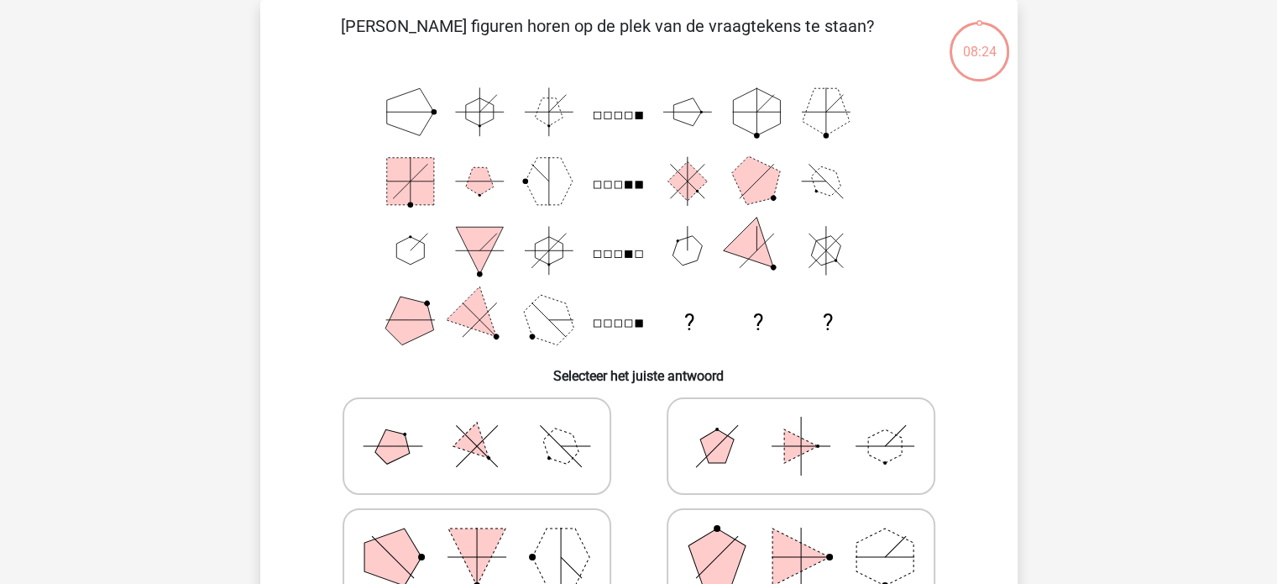
click at [762, 536] on icon at bounding box center [801, 557] width 252 height 84
click at [801, 536] on input "radio" at bounding box center [806, 530] width 11 height 11
radio input "true"
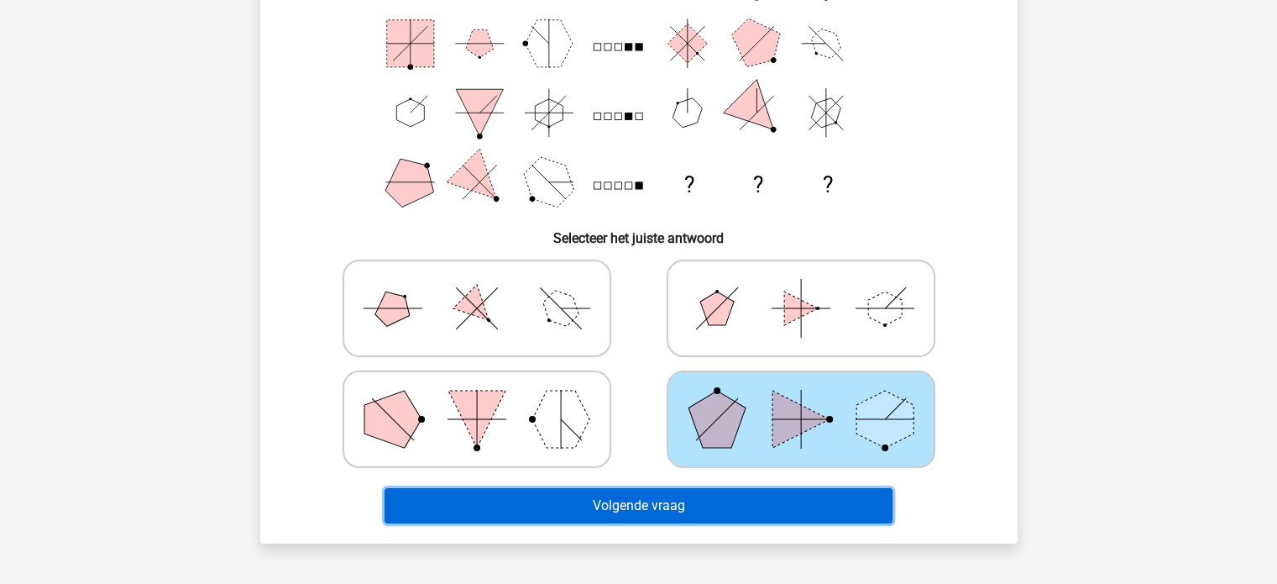
click at [764, 508] on button "Volgende vraag" at bounding box center [639, 505] width 508 height 35
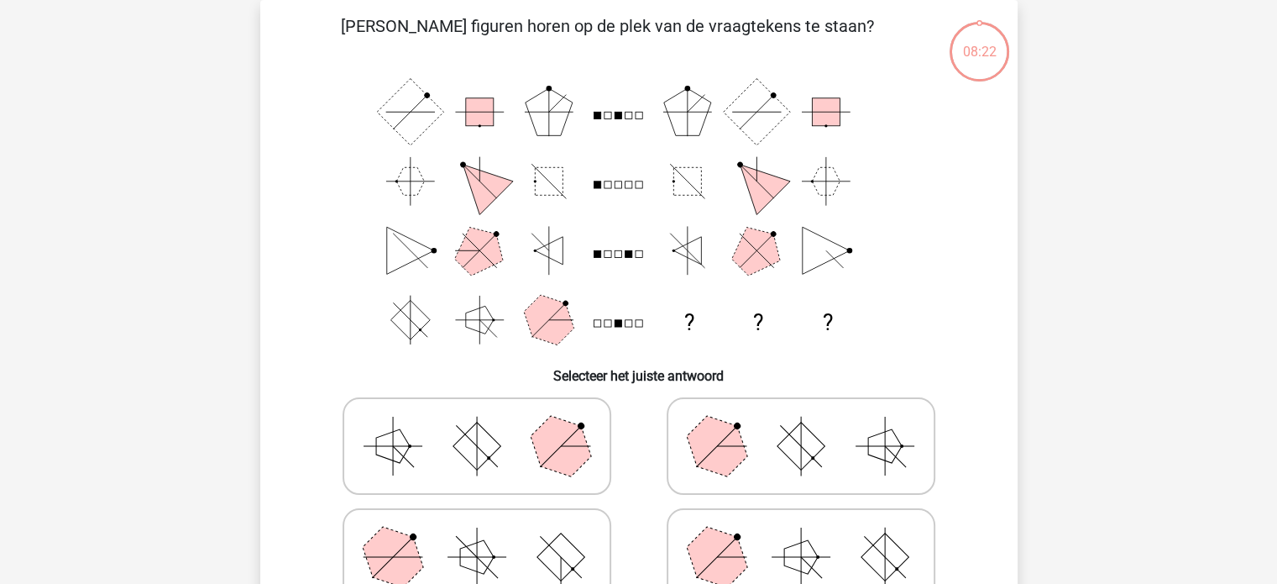
click at [762, 526] on icon at bounding box center [801, 557] width 252 height 84
click at [801, 526] on input "radio" at bounding box center [806, 530] width 11 height 11
radio input "true"
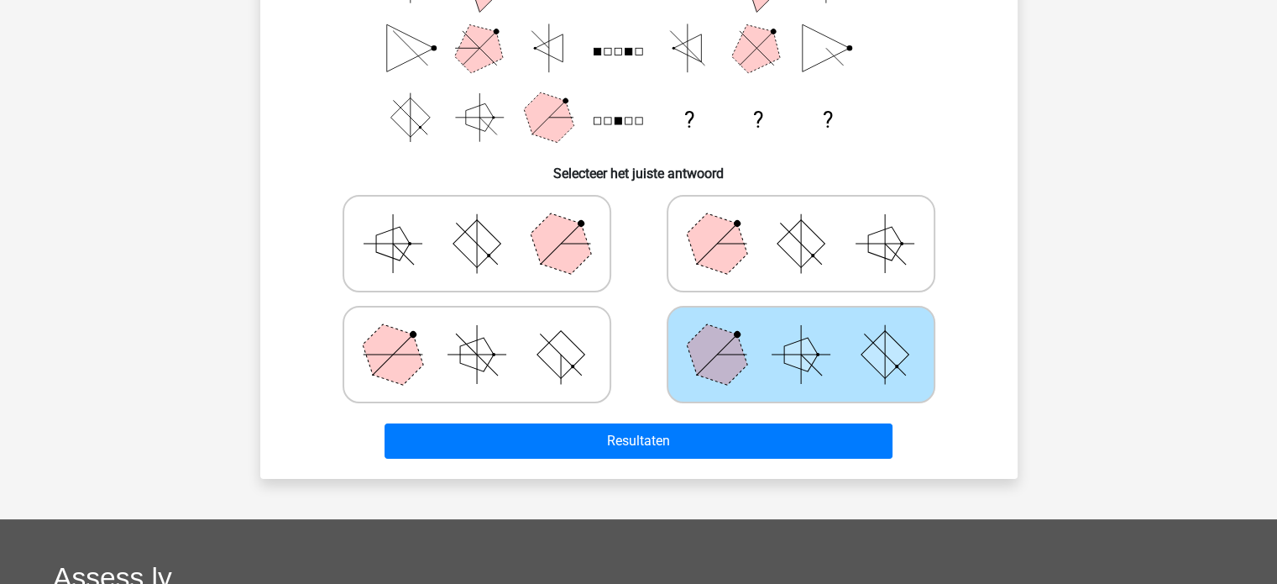
scroll to position [283, 0]
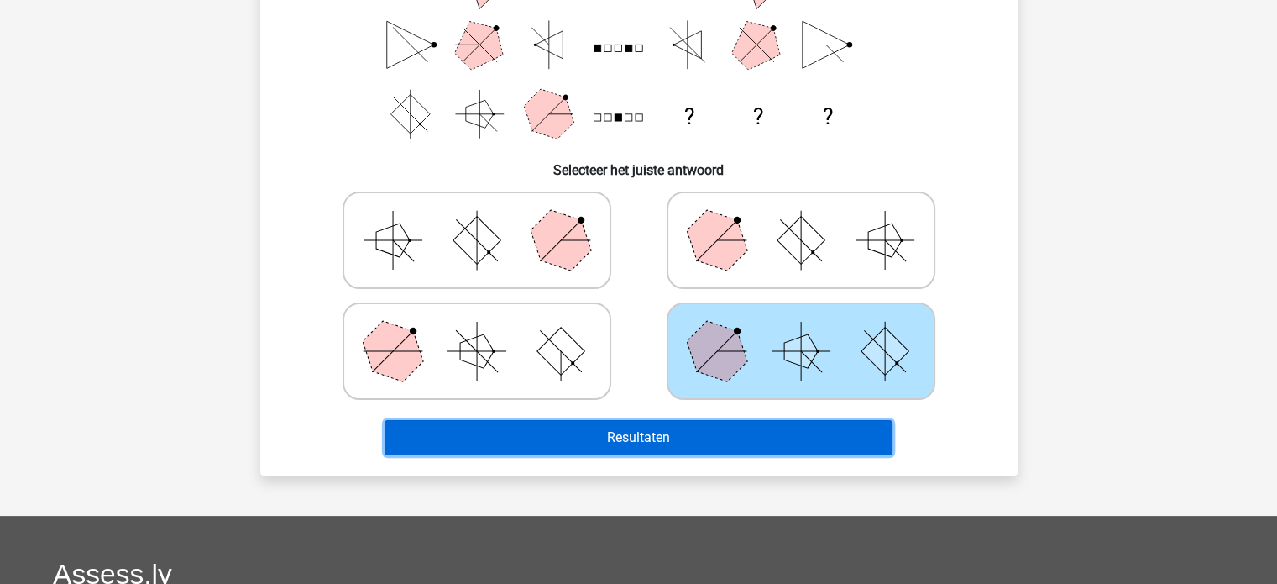
click at [773, 438] on button "Resultaten" at bounding box center [639, 437] width 508 height 35
